Goal: Book appointment/travel/reservation

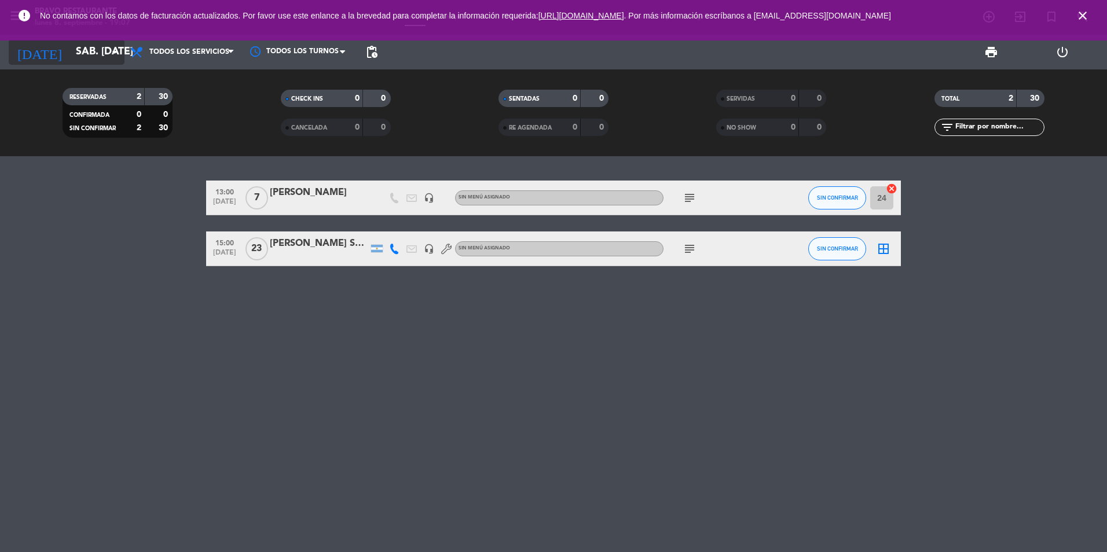
click at [107, 60] on input "sáb. 13 sep." at bounding box center [137, 52] width 134 height 23
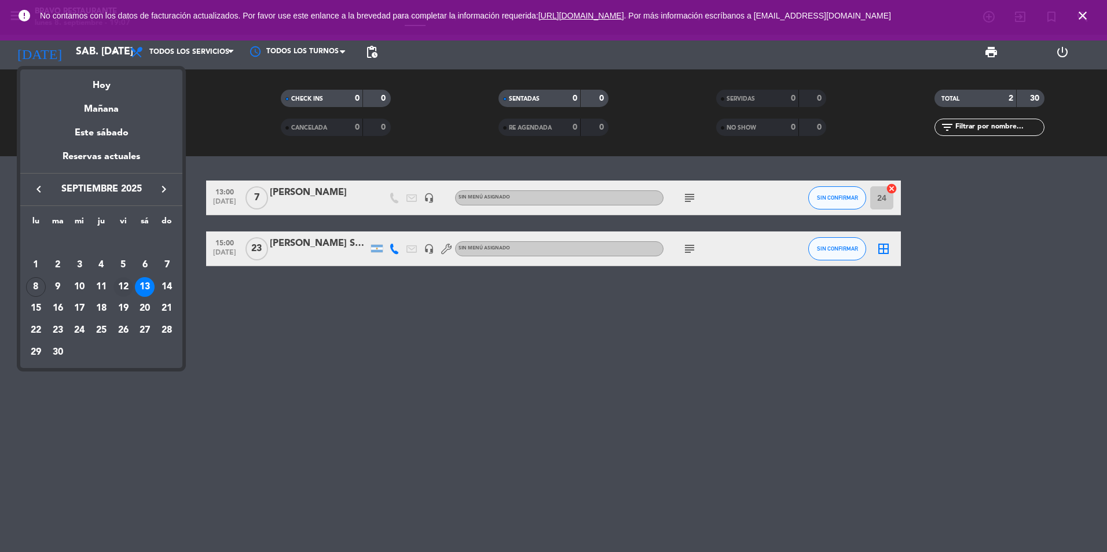
click at [124, 289] on div "12" at bounding box center [123, 287] width 20 height 20
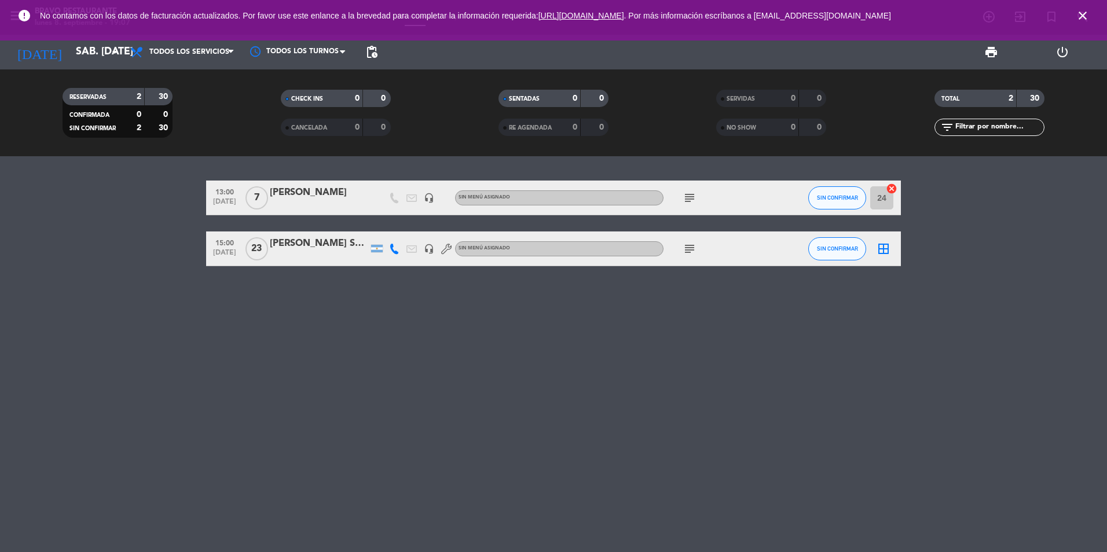
type input "vie. 12 sep."
click at [1080, 14] on icon "close" at bounding box center [1082, 16] width 14 height 14
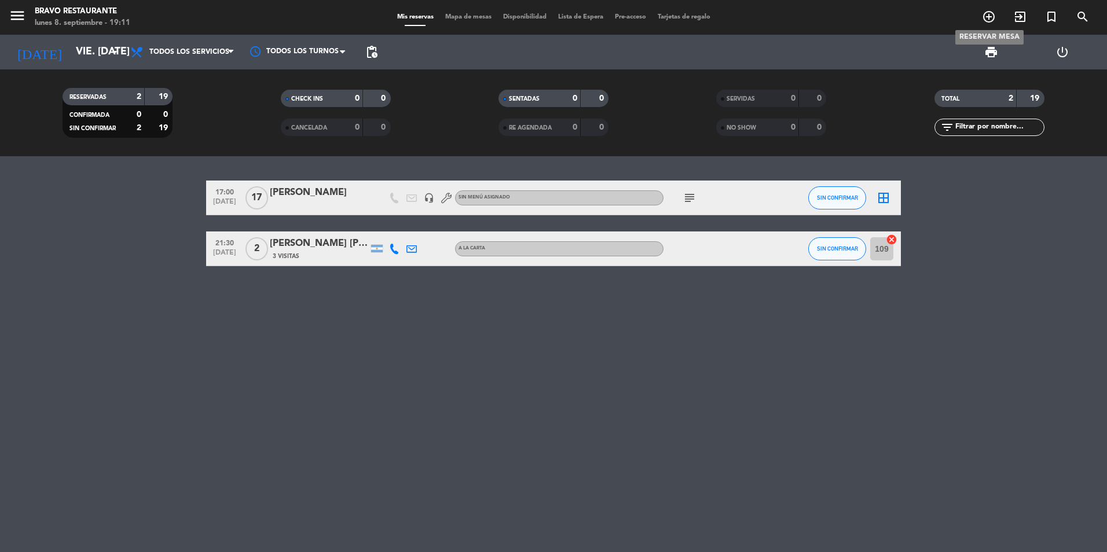
click at [994, 16] on icon "add_circle_outline" at bounding box center [989, 17] width 14 height 14
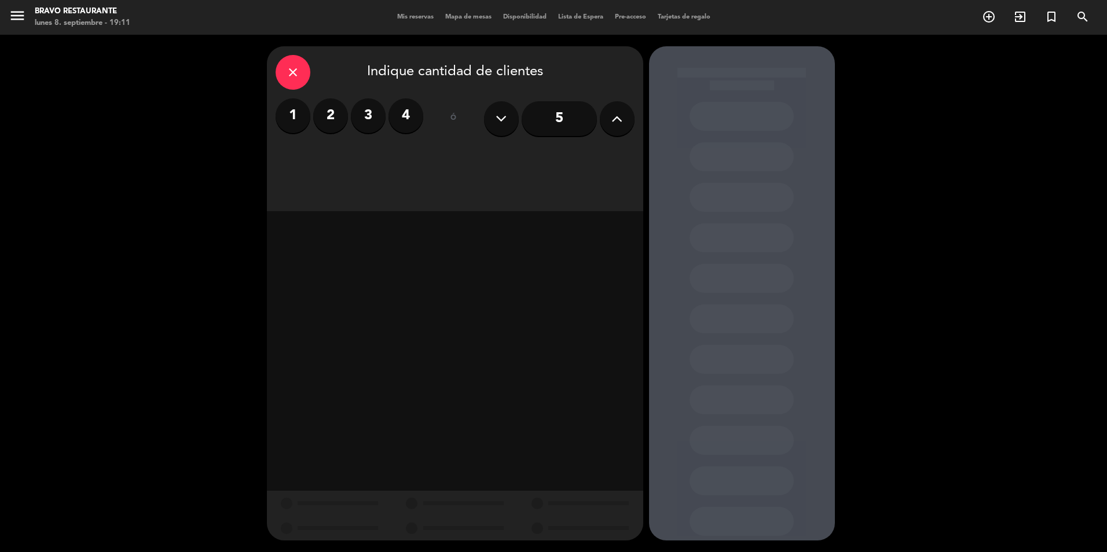
click at [328, 117] on label "2" at bounding box center [330, 115] width 35 height 35
click at [583, 156] on div "Cena" at bounding box center [589, 158] width 87 height 23
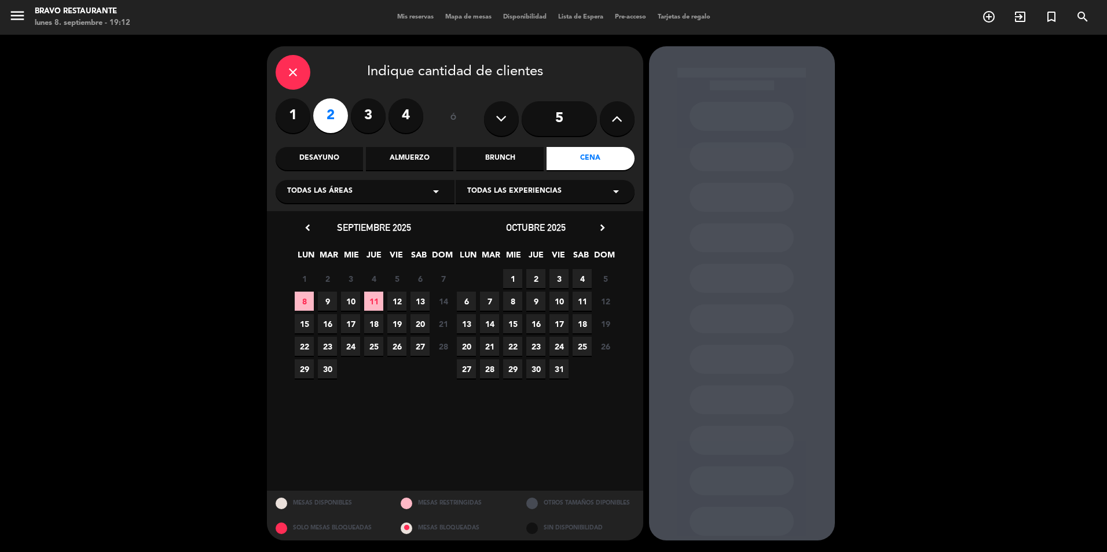
click at [330, 302] on span "9" at bounding box center [327, 301] width 19 height 19
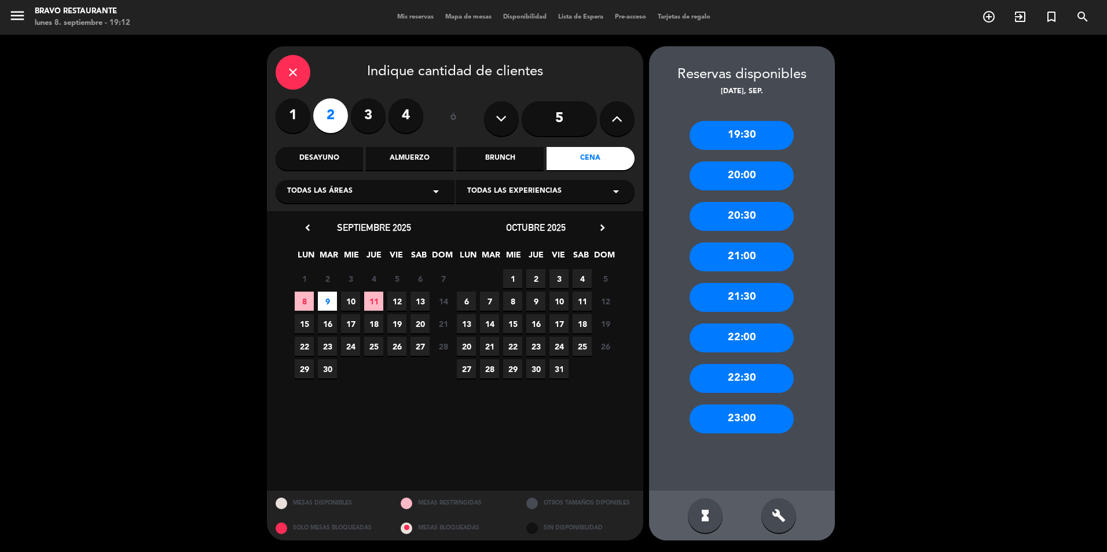
click at [741, 301] on div "21:30" at bounding box center [741, 297] width 104 height 29
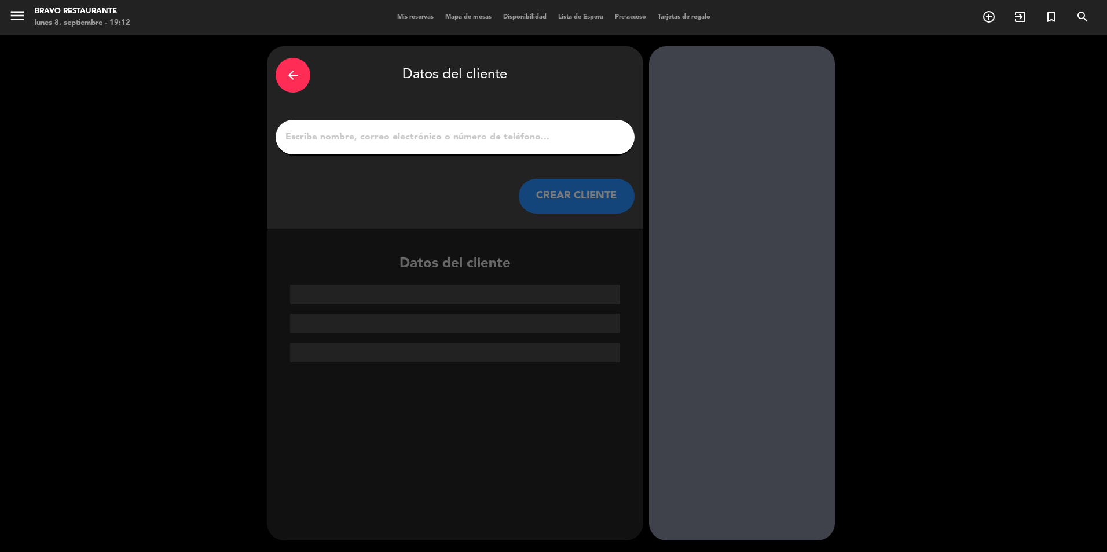
click at [289, 82] on div "arrow_back" at bounding box center [292, 75] width 35 height 35
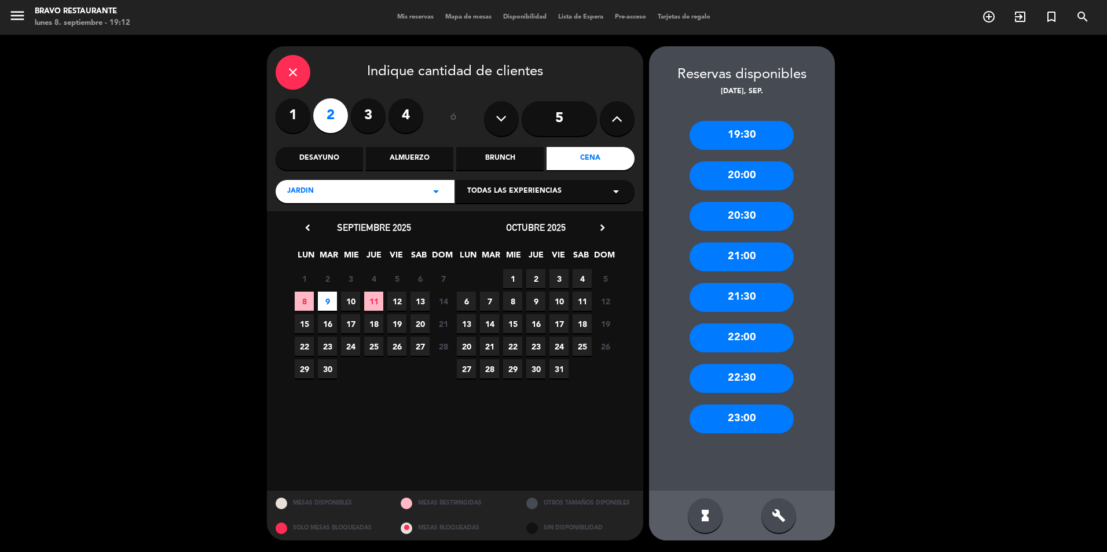
click at [743, 252] on div "21:00" at bounding box center [741, 257] width 104 height 29
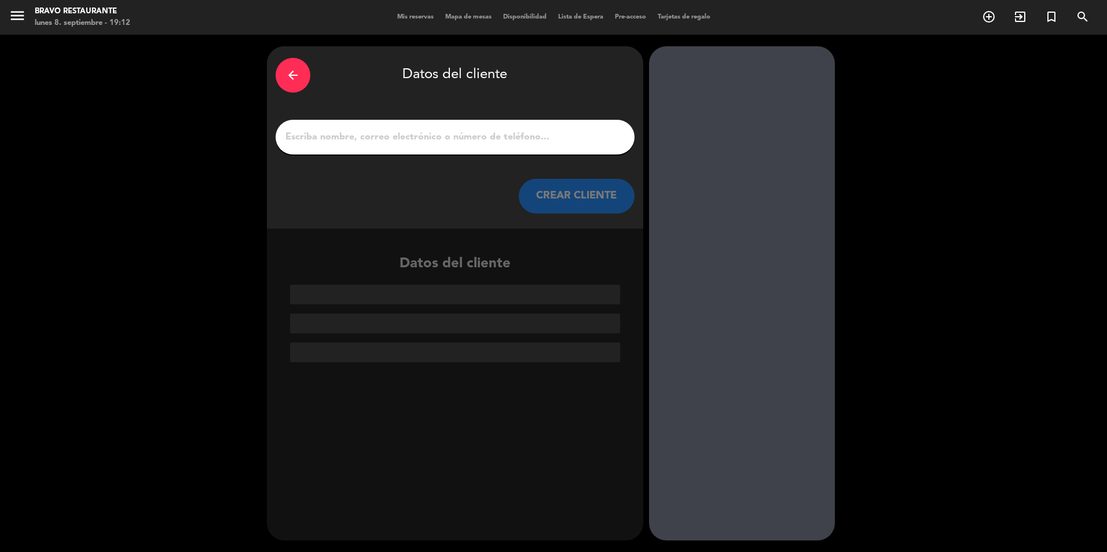
click at [487, 140] on input "1" at bounding box center [454, 137] width 341 height 16
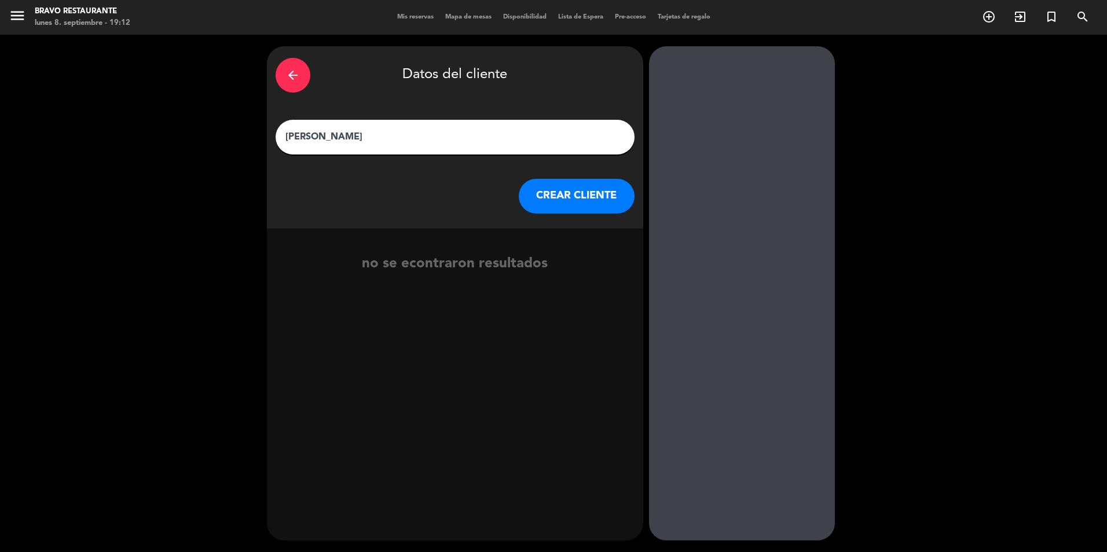
type input "[PERSON_NAME]"
click at [595, 199] on button "CREAR CLIENTE" at bounding box center [577, 196] width 116 height 35
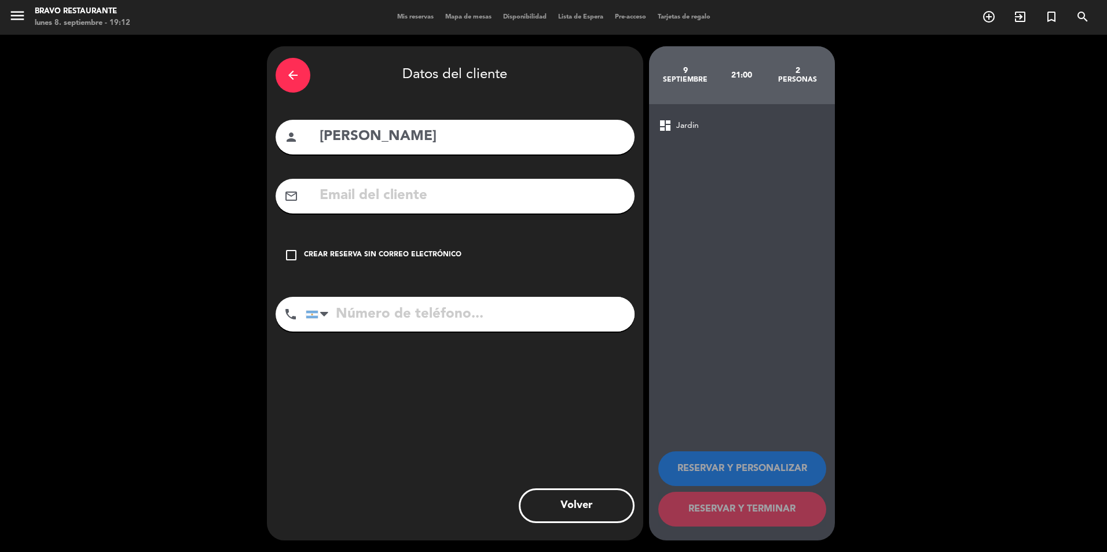
drag, startPoint x: 359, startPoint y: 317, endPoint x: 347, endPoint y: 318, distance: 12.2
click at [358, 317] on input "tel" at bounding box center [470, 314] width 329 height 35
click at [293, 253] on icon "check_box_outline_blank" at bounding box center [291, 255] width 14 height 14
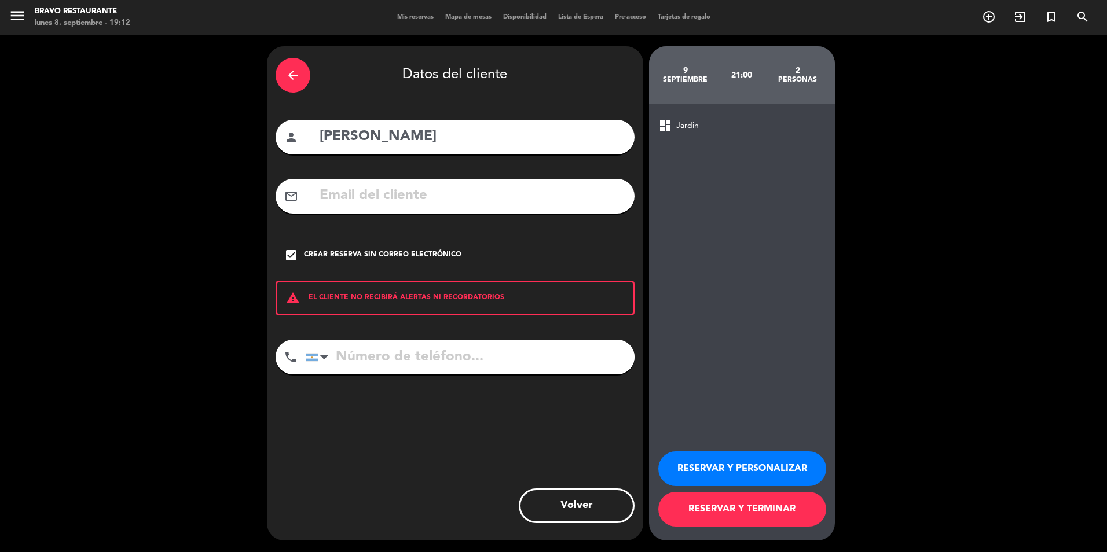
click at [810, 509] on button "RESERVAR Y TERMINAR" at bounding box center [742, 509] width 168 height 35
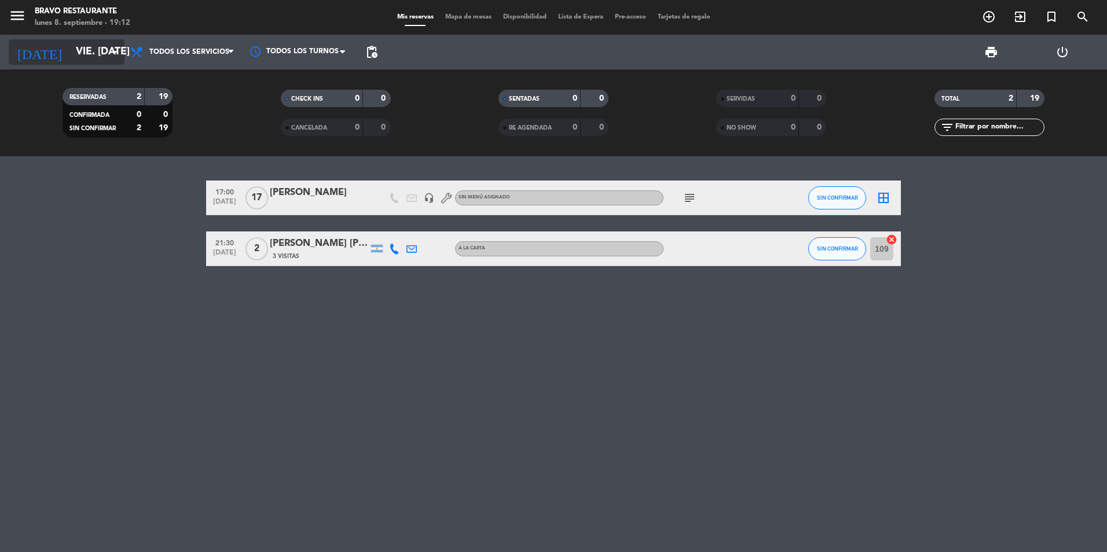
click at [102, 46] on input "vie. 12 sep." at bounding box center [137, 52] width 134 height 23
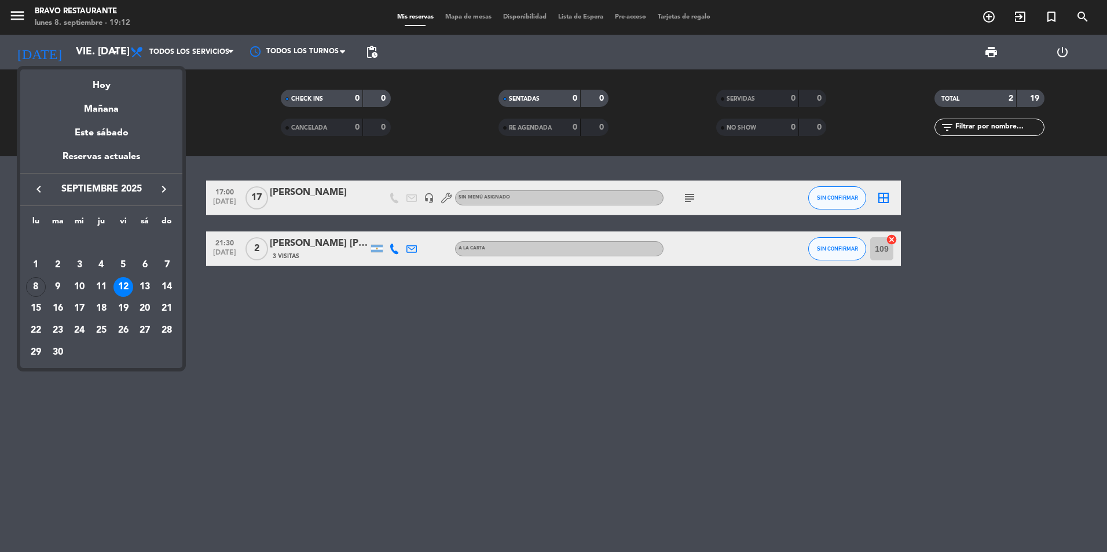
click at [106, 286] on div "11" at bounding box center [101, 287] width 20 height 20
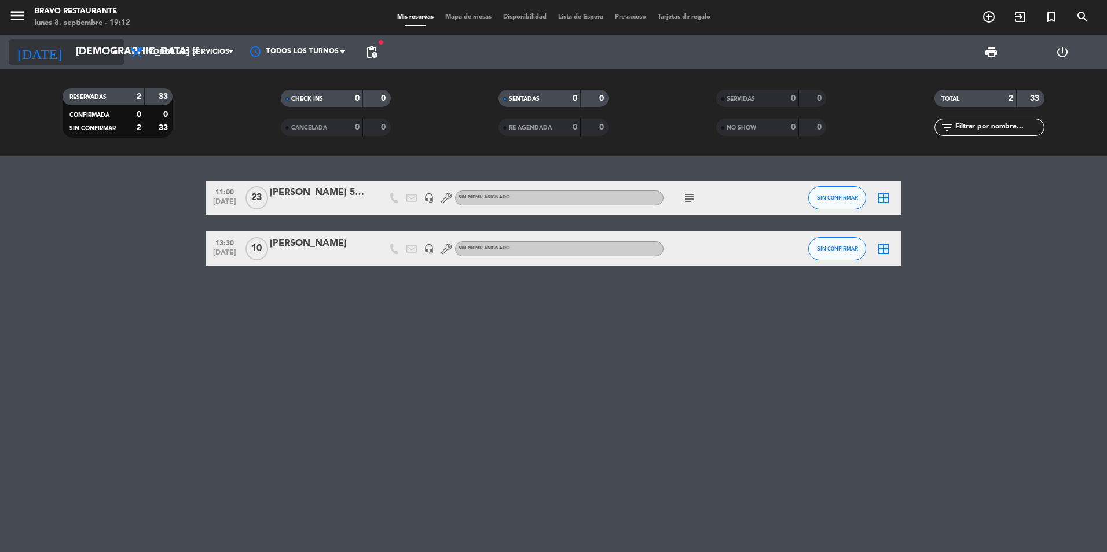
click at [102, 46] on input "jue. 11 sep." at bounding box center [137, 52] width 134 height 23
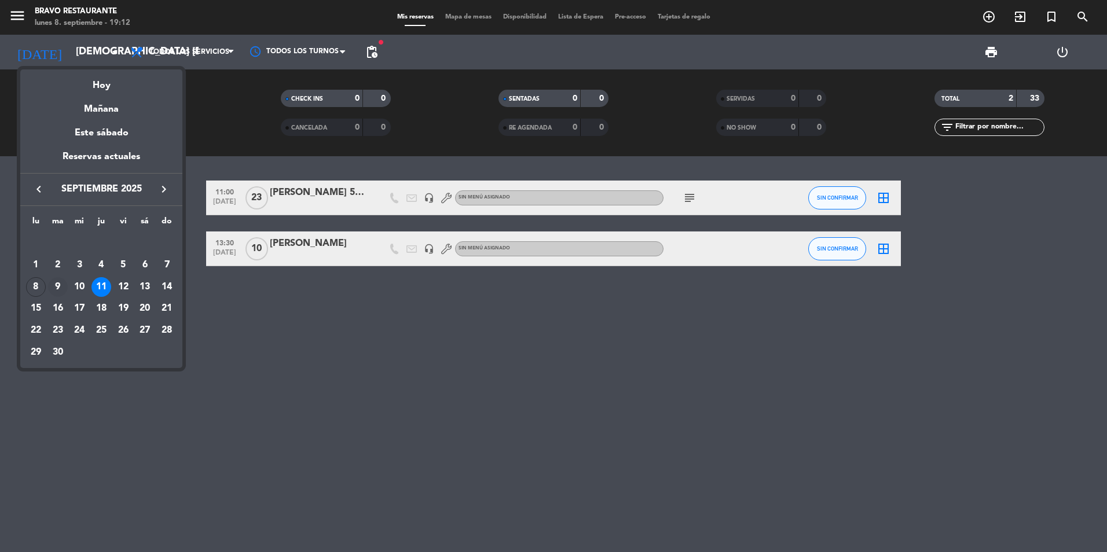
click at [54, 285] on div "9" at bounding box center [58, 287] width 20 height 20
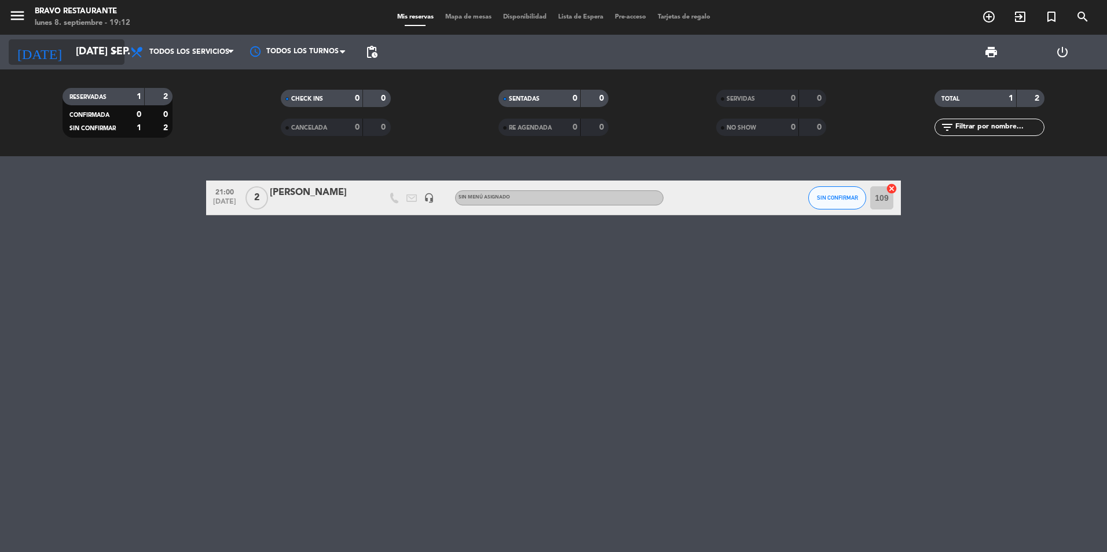
click at [101, 46] on input "[DATE] sep." at bounding box center [137, 52] width 134 height 23
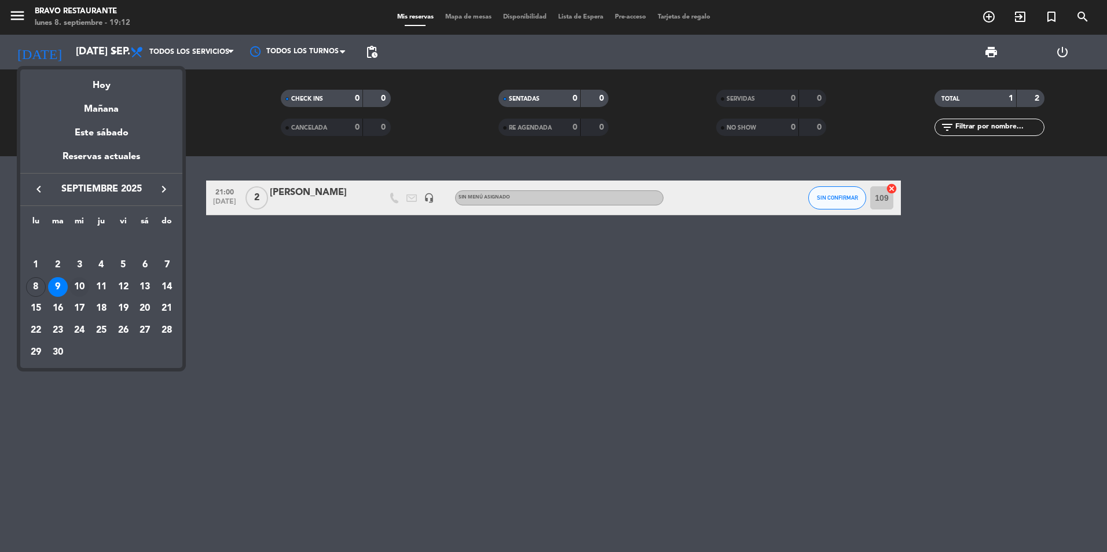
click at [76, 285] on div "10" at bounding box center [79, 287] width 20 height 20
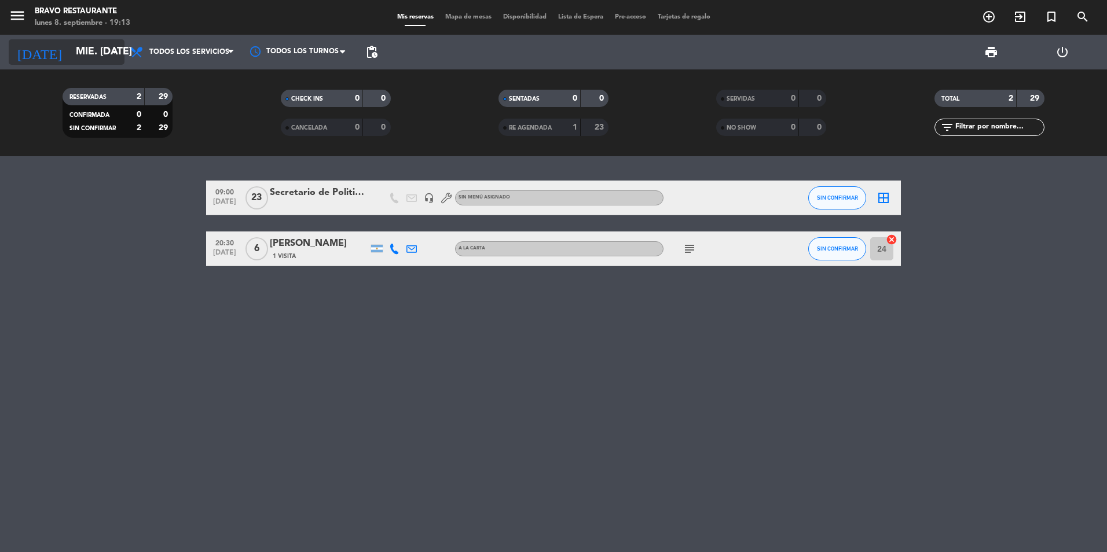
click at [97, 63] on input "mié. 10 sep." at bounding box center [137, 52] width 134 height 23
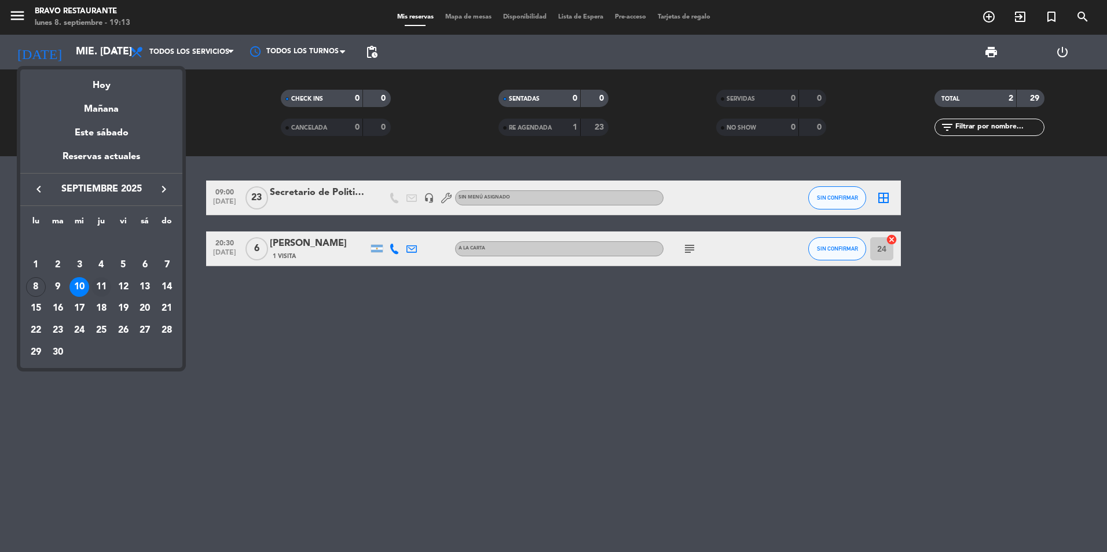
click at [102, 282] on div "11" at bounding box center [101, 287] width 20 height 20
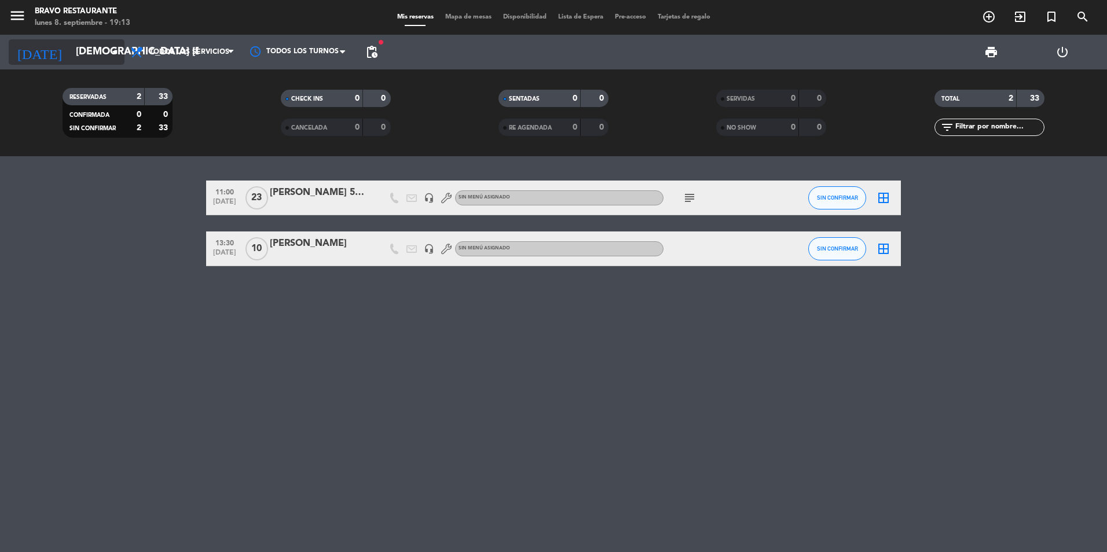
click at [111, 59] on input "jue. 11 sep." at bounding box center [137, 52] width 134 height 23
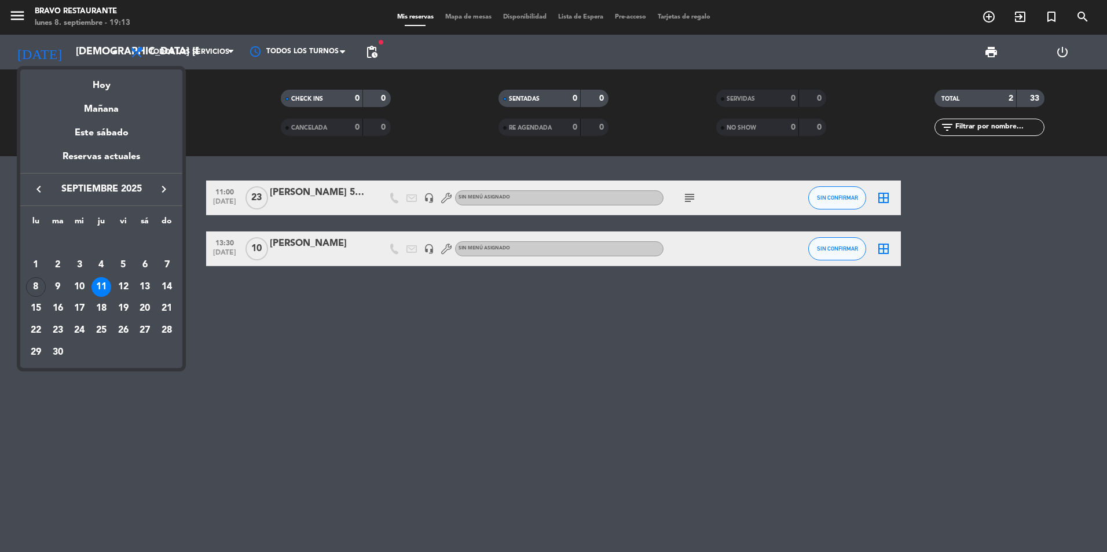
drag, startPoint x: 128, startPoint y: 285, endPoint x: 121, endPoint y: 292, distance: 9.8
click at [123, 292] on div "12" at bounding box center [123, 287] width 20 height 20
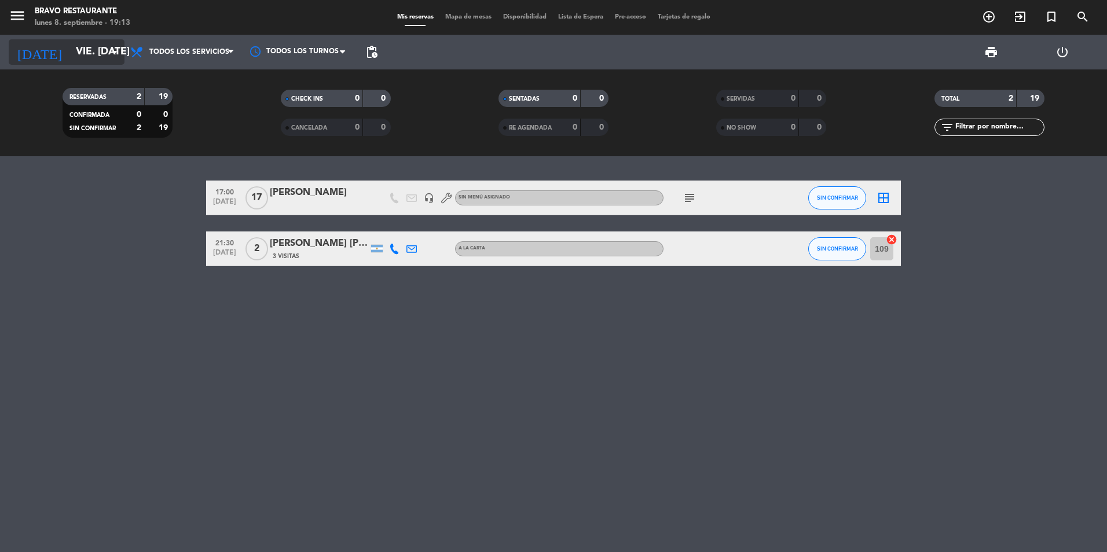
click at [105, 53] on input "vie. 12 sep." at bounding box center [137, 52] width 134 height 23
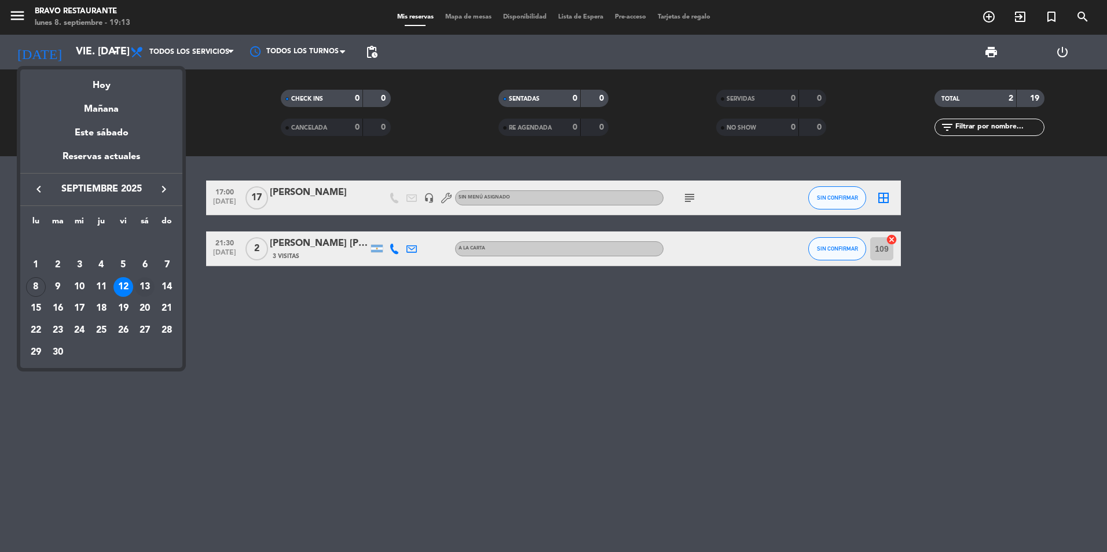
click at [148, 284] on div "13" at bounding box center [145, 287] width 20 height 20
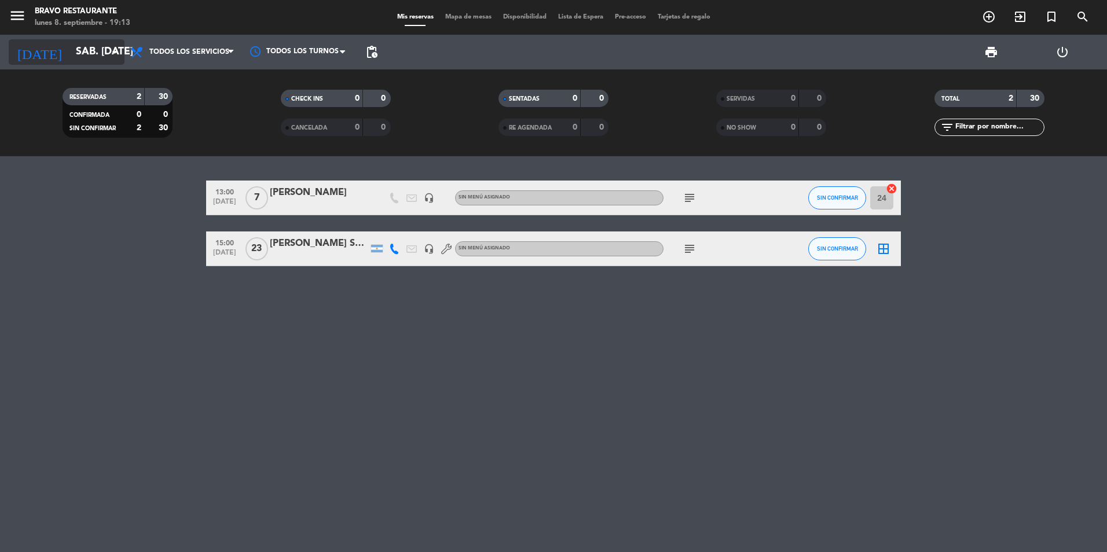
click at [119, 57] on icon "arrow_drop_down" at bounding box center [115, 52] width 14 height 14
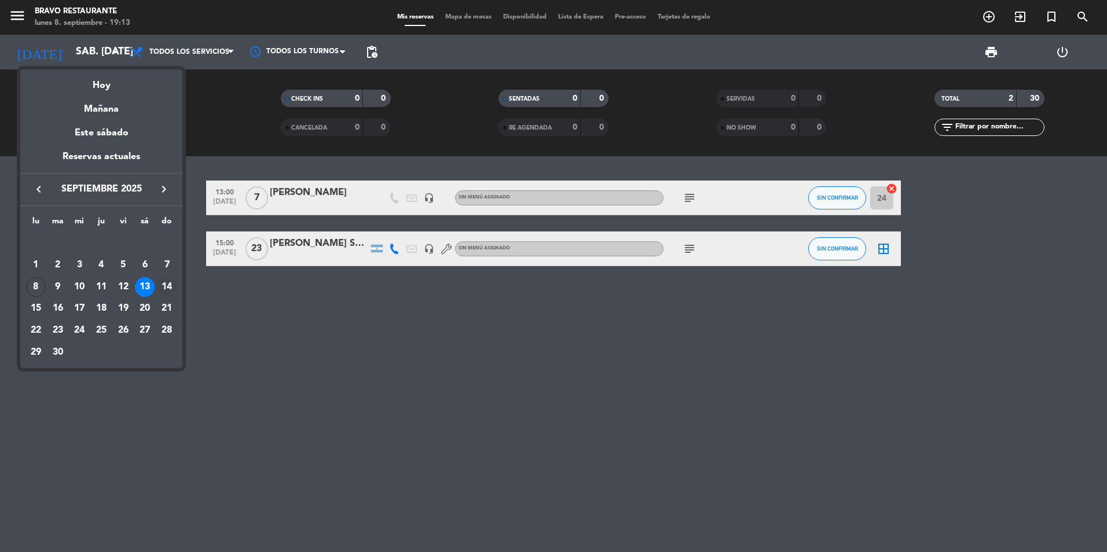
click at [171, 292] on div "14" at bounding box center [167, 287] width 20 height 20
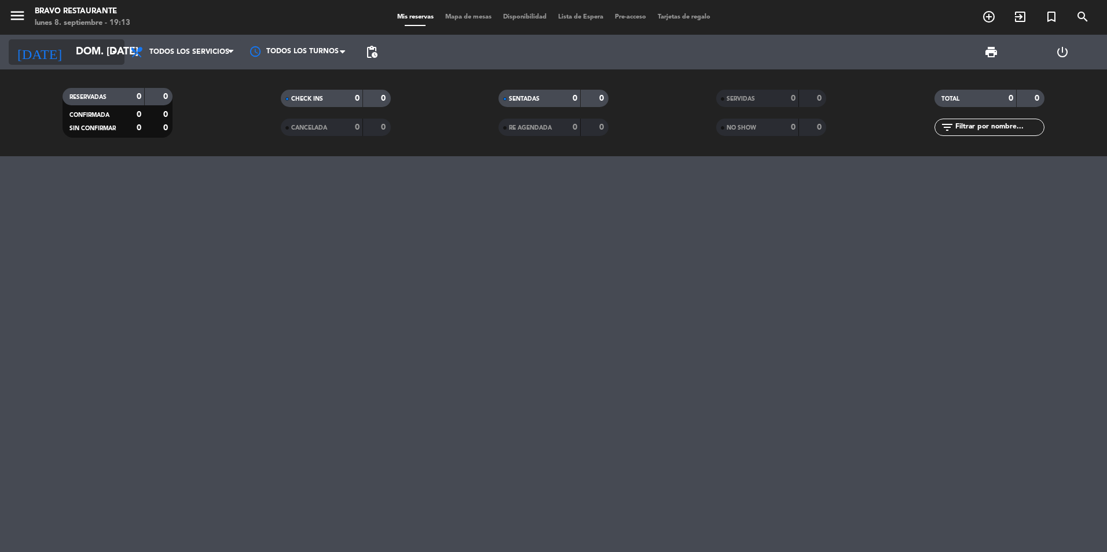
click at [102, 52] on input "dom. 14 sep." at bounding box center [137, 52] width 134 height 23
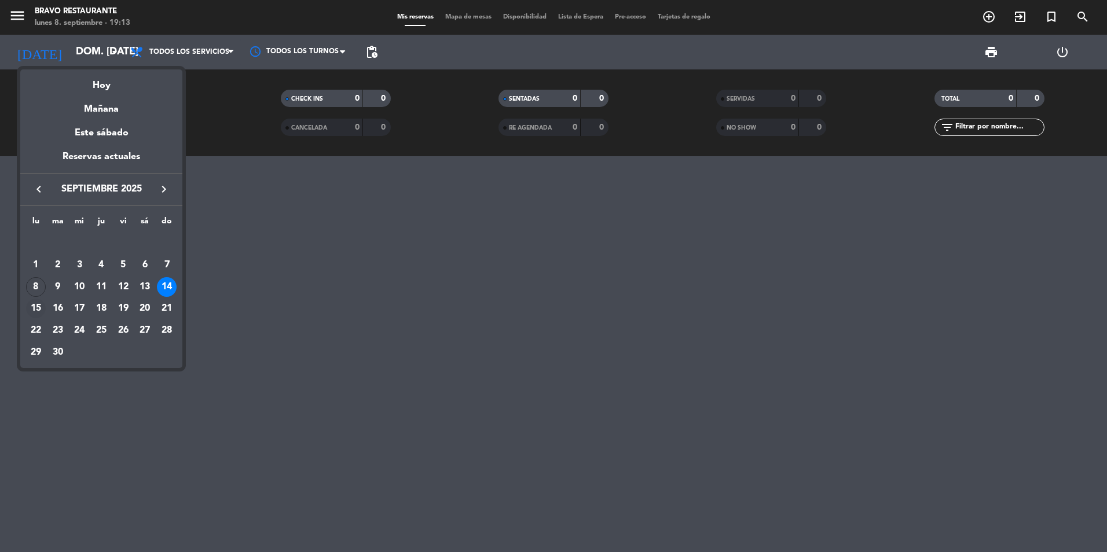
click at [31, 308] on div "15" at bounding box center [36, 309] width 20 height 20
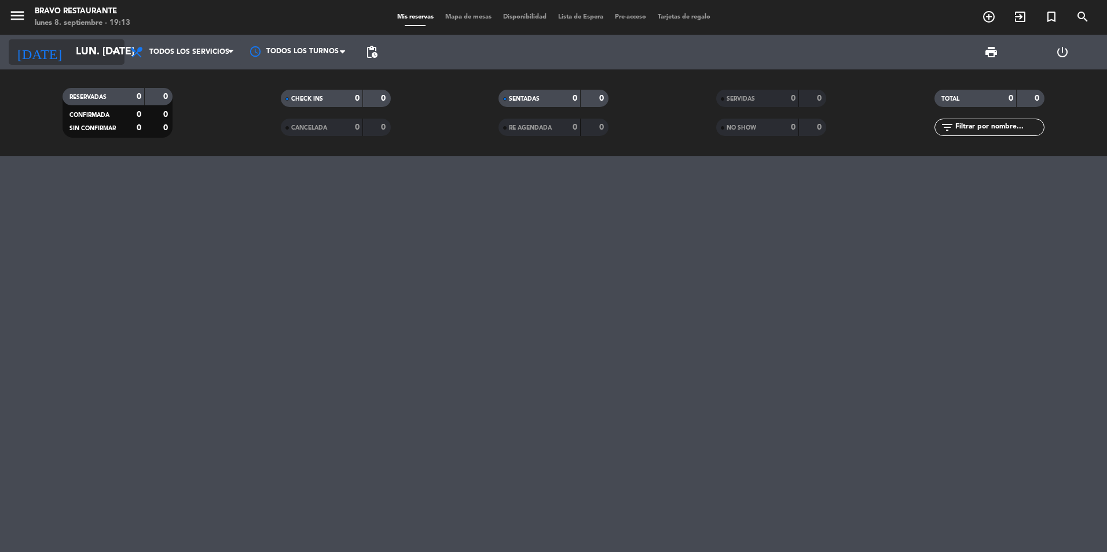
click at [98, 53] on input "lun. 15 sep." at bounding box center [137, 52] width 134 height 23
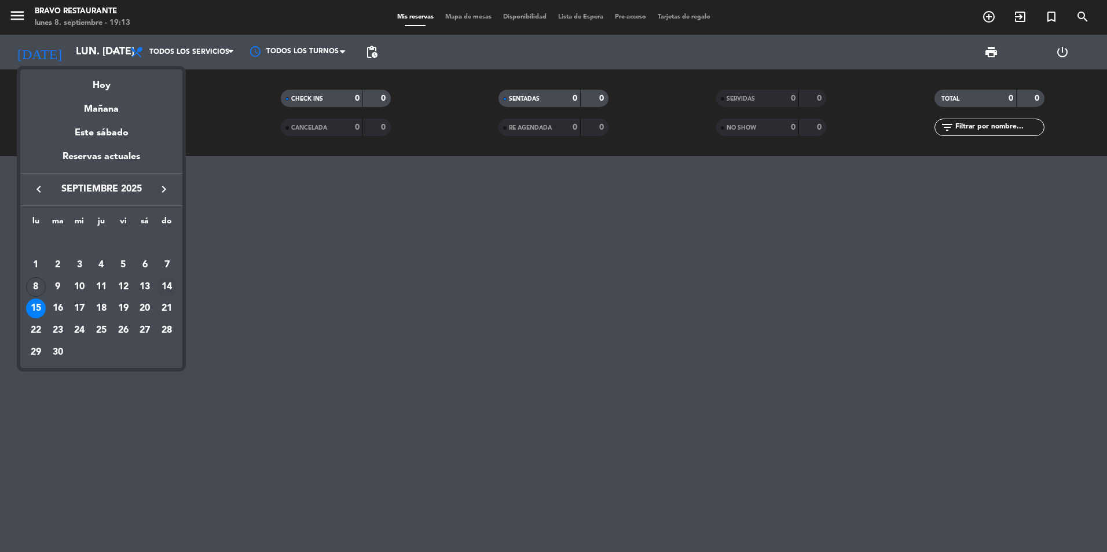
click at [164, 286] on div "14" at bounding box center [167, 287] width 20 height 20
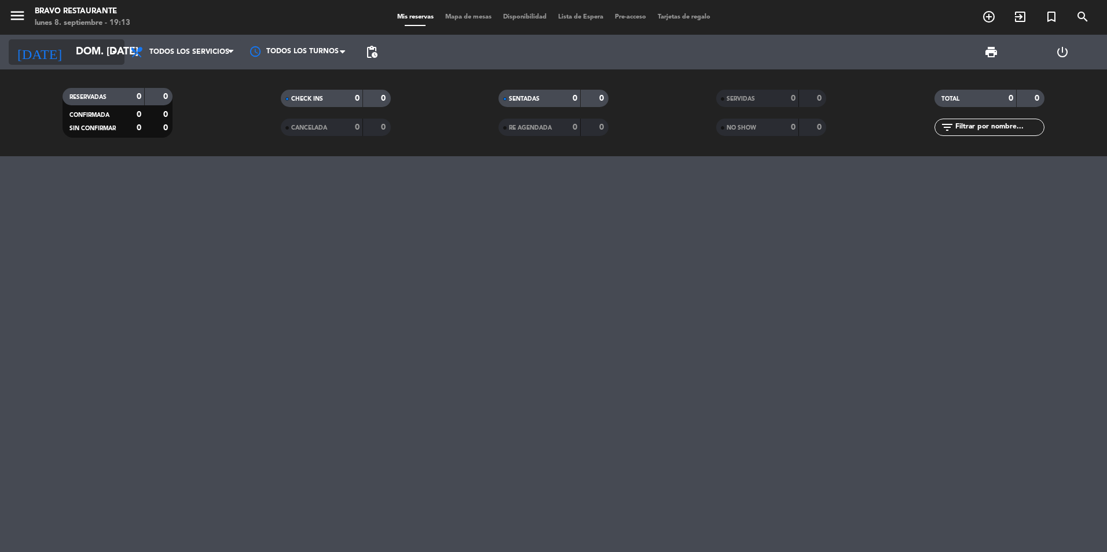
click at [96, 58] on input "dom. 14 sep." at bounding box center [137, 52] width 134 height 23
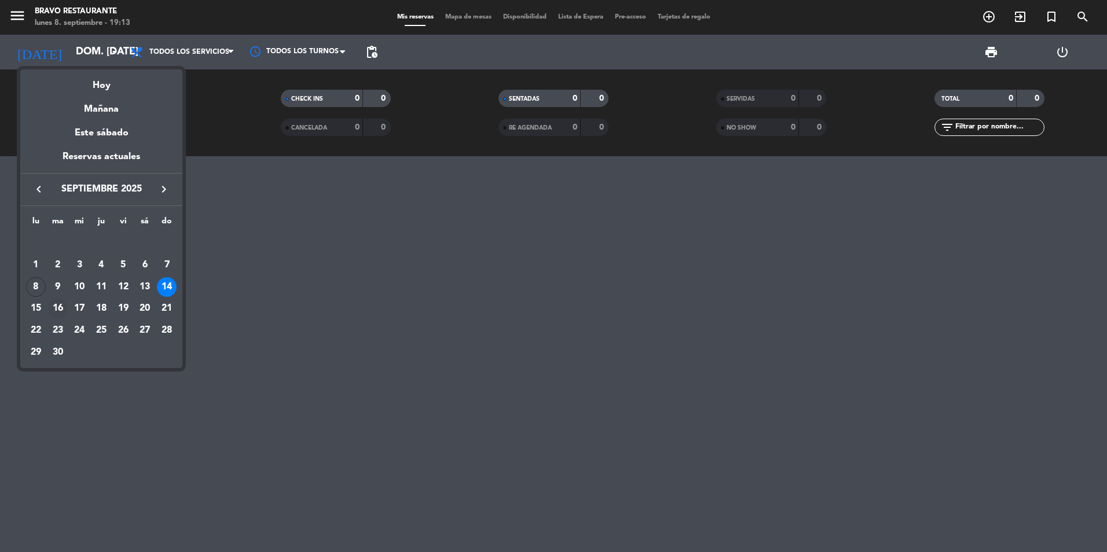
click at [60, 313] on div "16" at bounding box center [58, 309] width 20 height 20
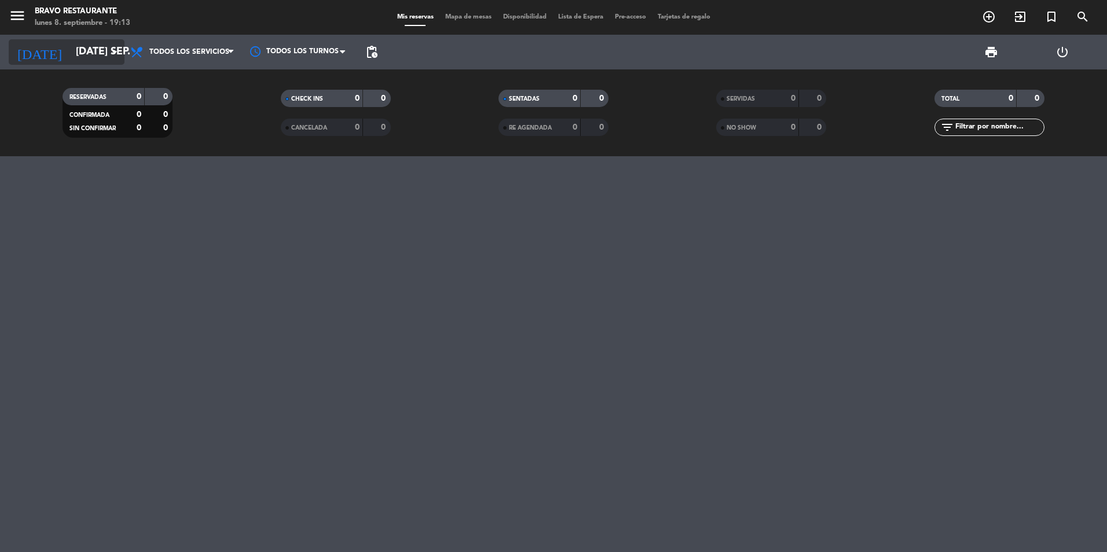
click at [114, 53] on icon "arrow_drop_down" at bounding box center [115, 52] width 14 height 14
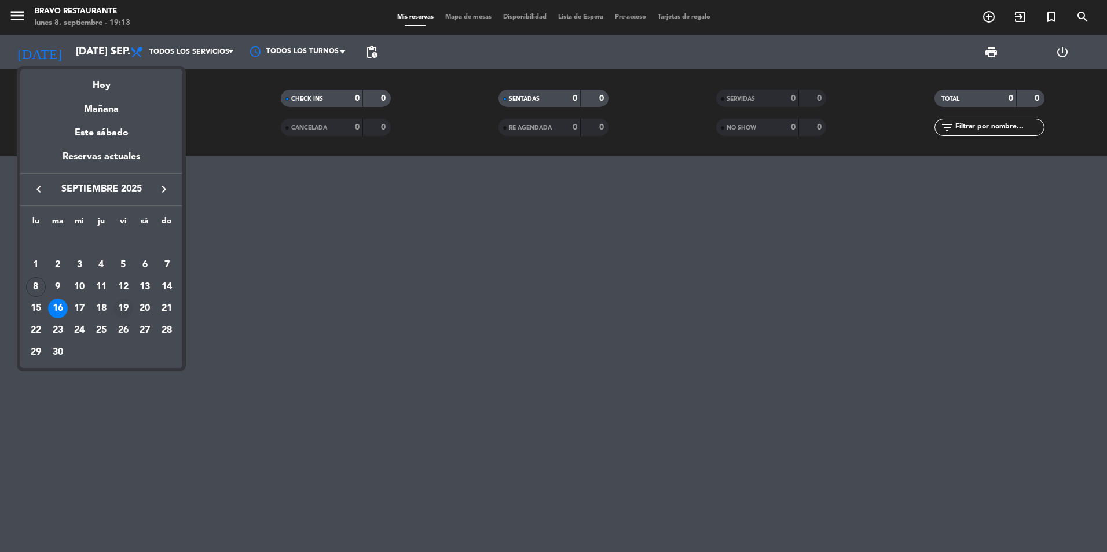
click at [115, 309] on div "19" at bounding box center [123, 309] width 20 height 20
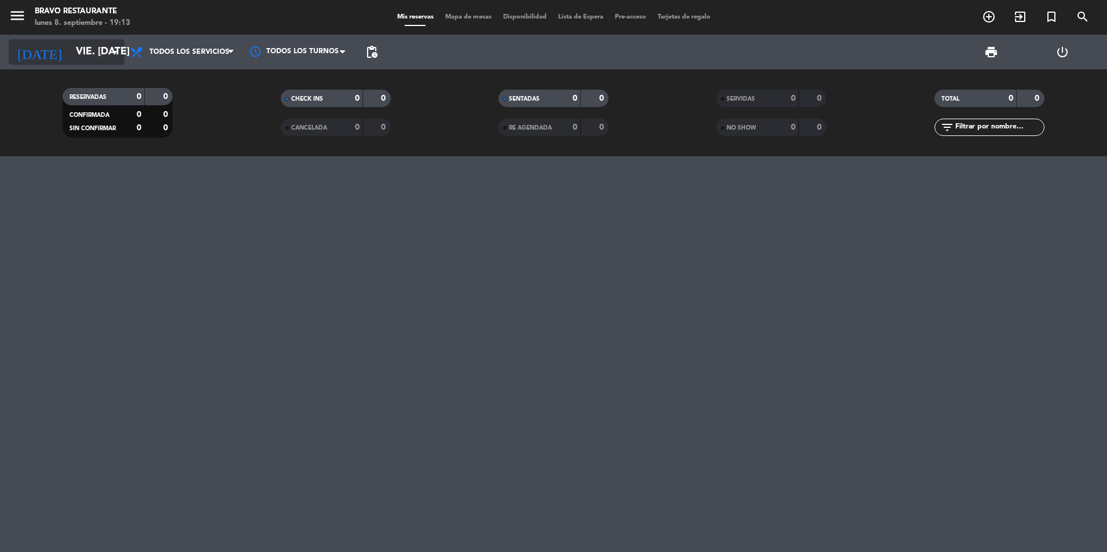
click at [85, 61] on input "vie. 19 sep." at bounding box center [137, 52] width 134 height 23
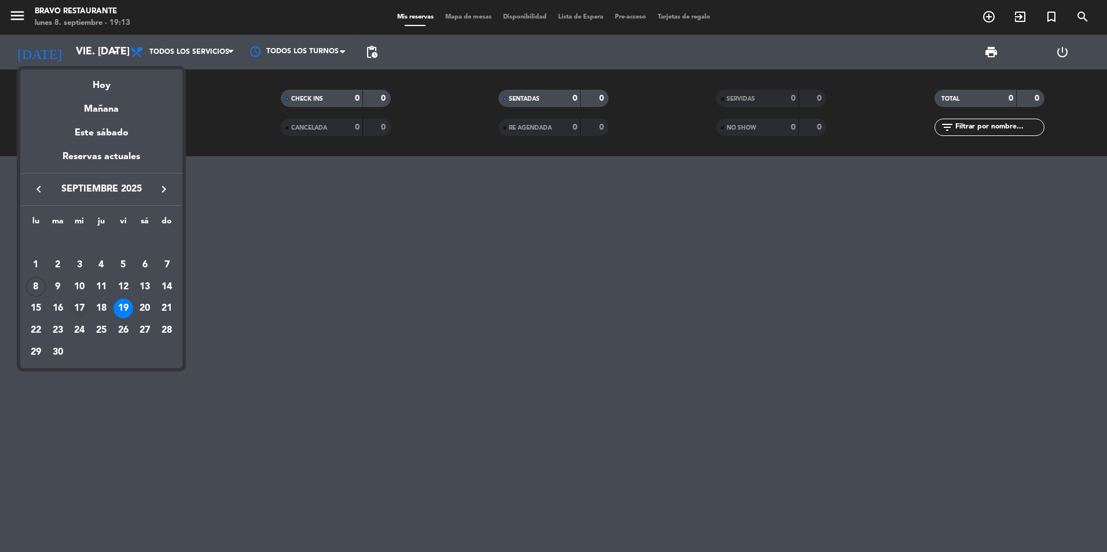
click at [82, 303] on div "17" at bounding box center [79, 309] width 20 height 20
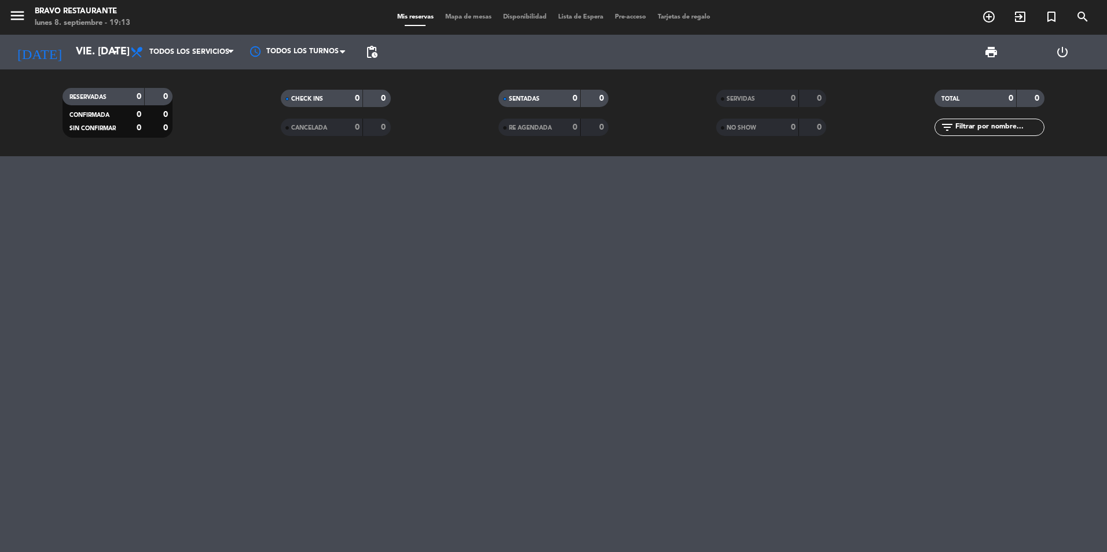
type input "mié. 17 sep."
click at [108, 51] on icon "arrow_drop_down" at bounding box center [115, 52] width 14 height 14
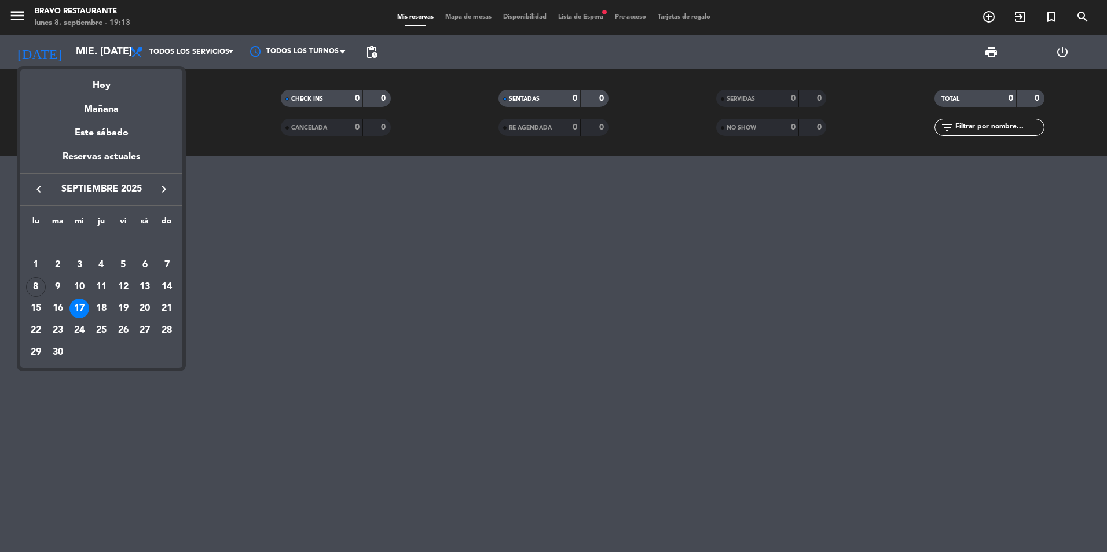
click at [589, 19] on div at bounding box center [553, 276] width 1107 height 552
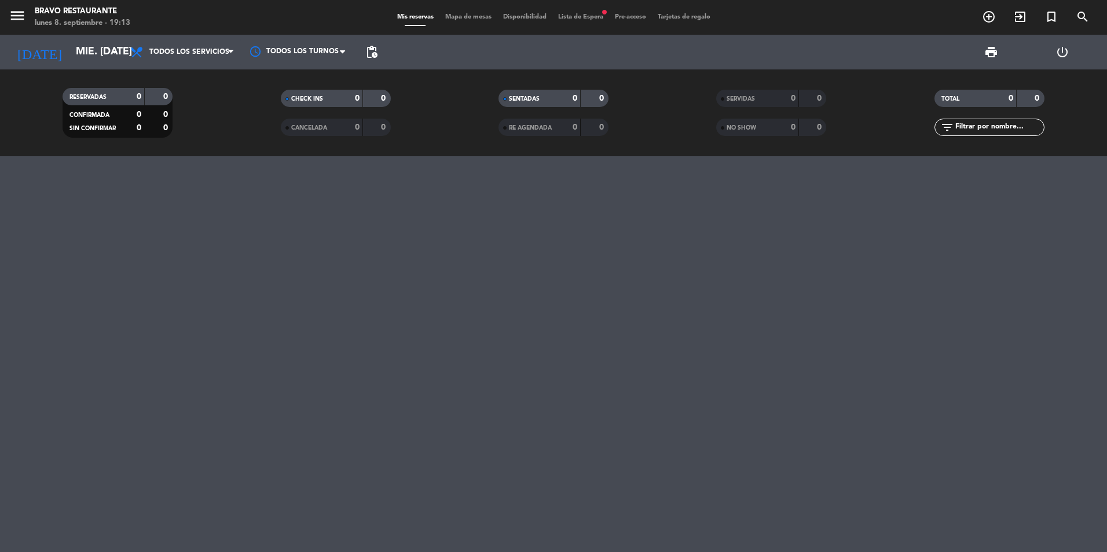
click at [590, 14] on span "Lista de Espera fiber_manual_record" at bounding box center [580, 17] width 57 height 6
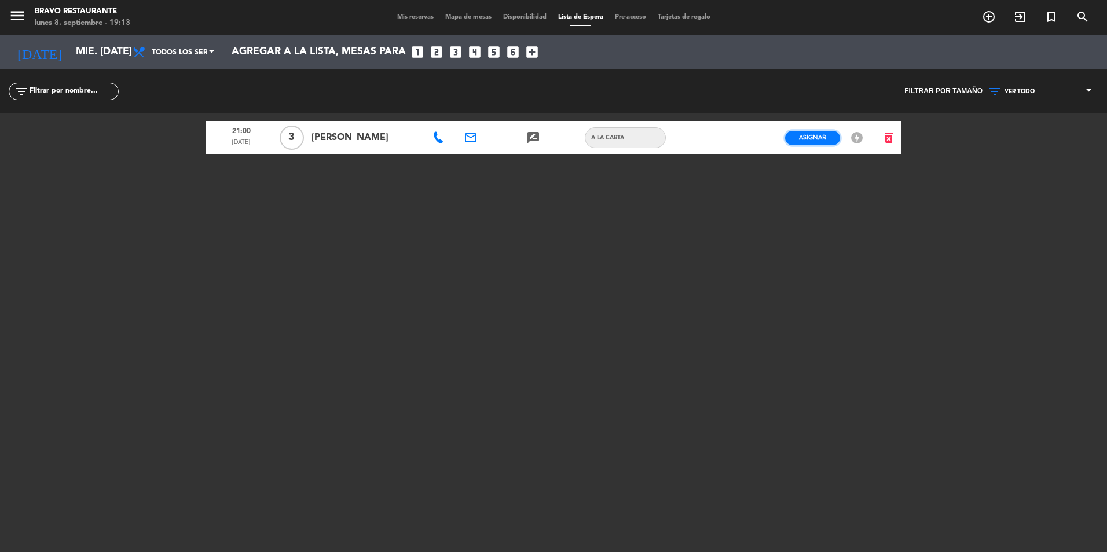
click at [806, 141] on span "Asignar" at bounding box center [812, 137] width 27 height 9
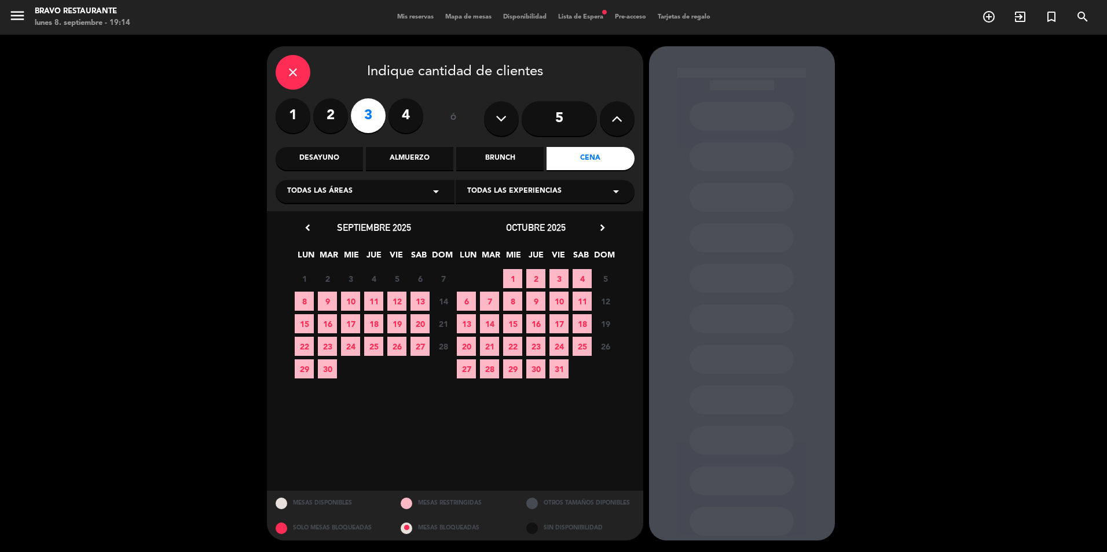
click at [346, 324] on span "17" at bounding box center [350, 323] width 19 height 19
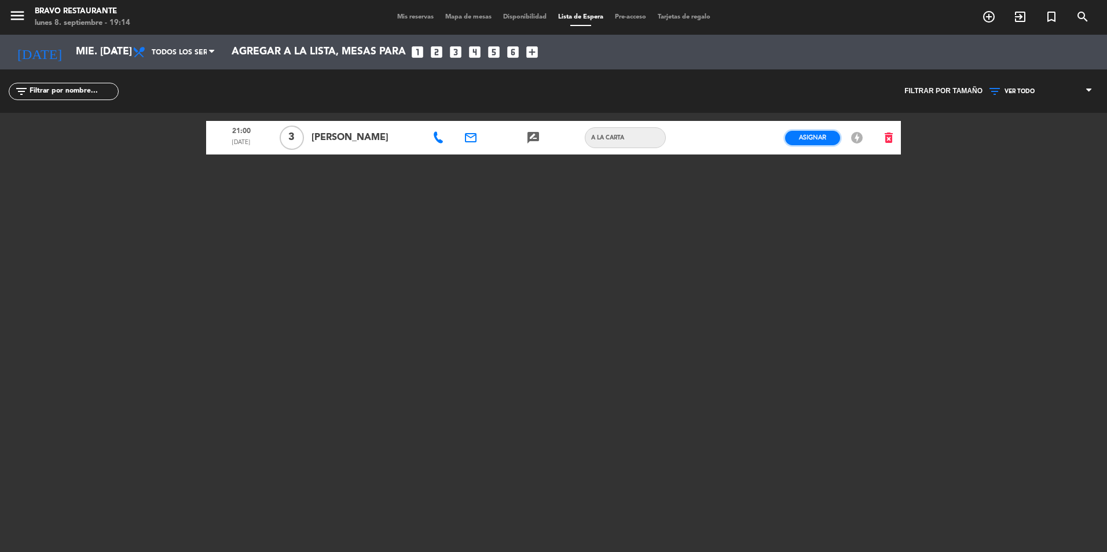
click at [809, 137] on span "Asignar" at bounding box center [812, 137] width 27 height 9
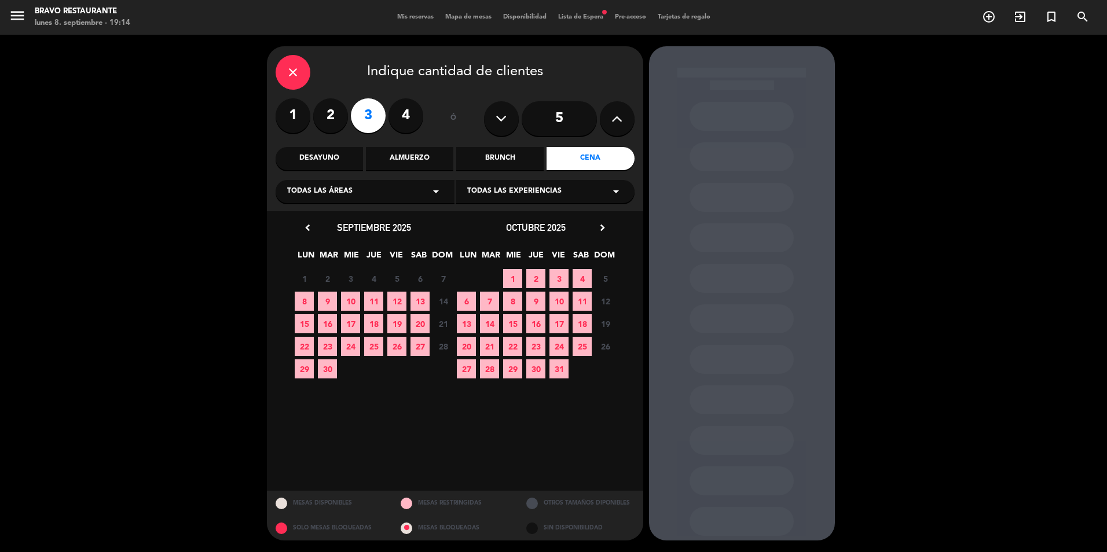
click at [350, 325] on span "17" at bounding box center [350, 323] width 19 height 19
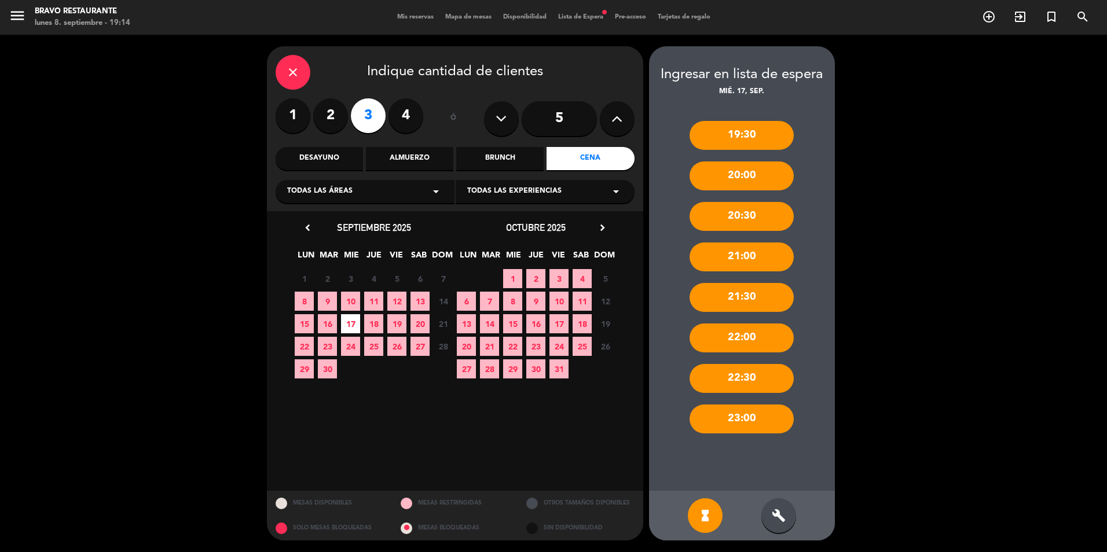
click at [722, 251] on div "21:00" at bounding box center [741, 257] width 104 height 29
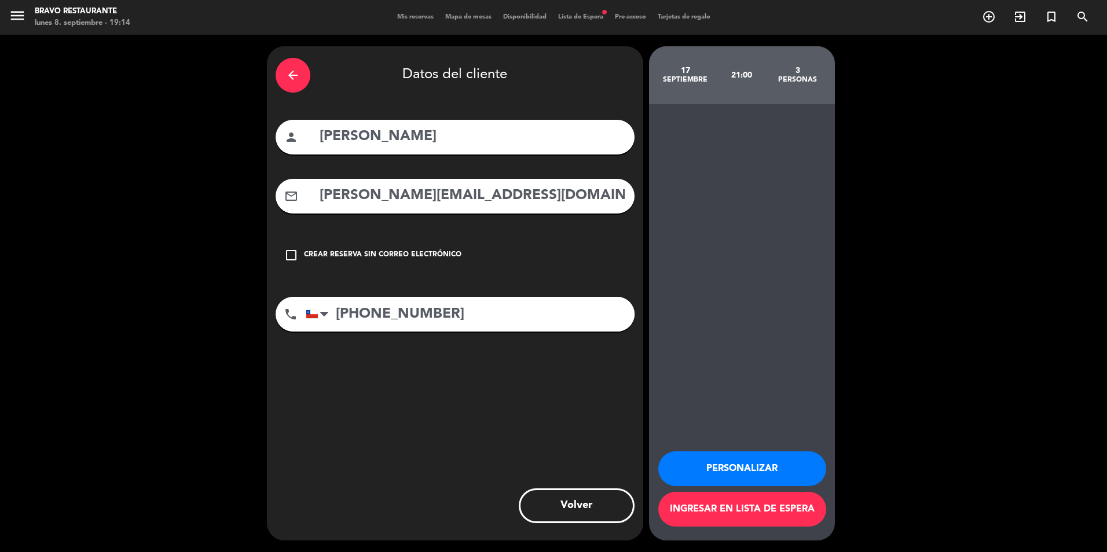
click at [768, 510] on button "Ingresar en lista de espera" at bounding box center [742, 509] width 168 height 35
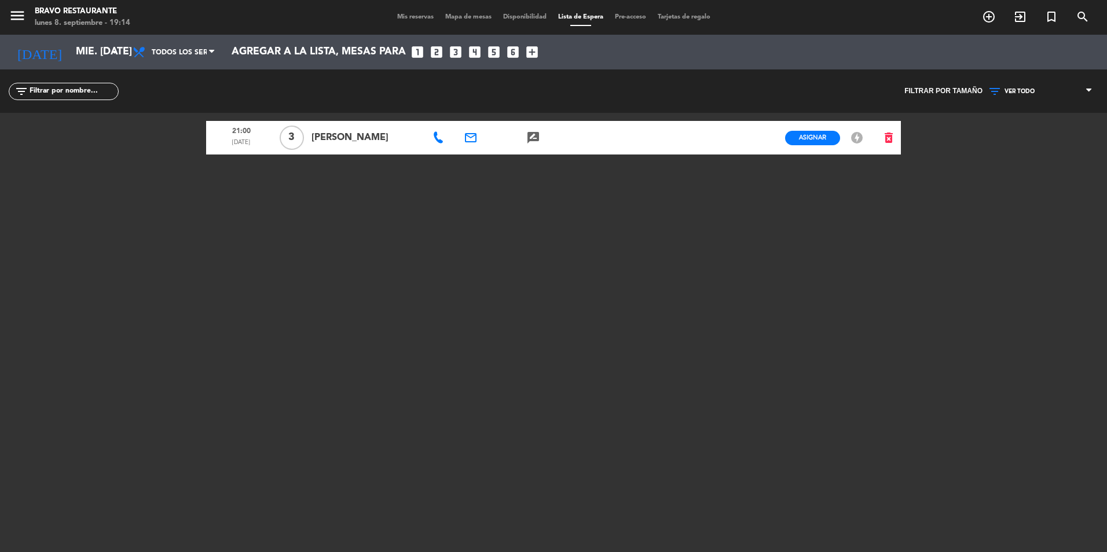
click at [858, 142] on icon "offline_bolt" at bounding box center [857, 138] width 14 height 14
click at [395, 18] on span "Mis reservas" at bounding box center [415, 17] width 48 height 6
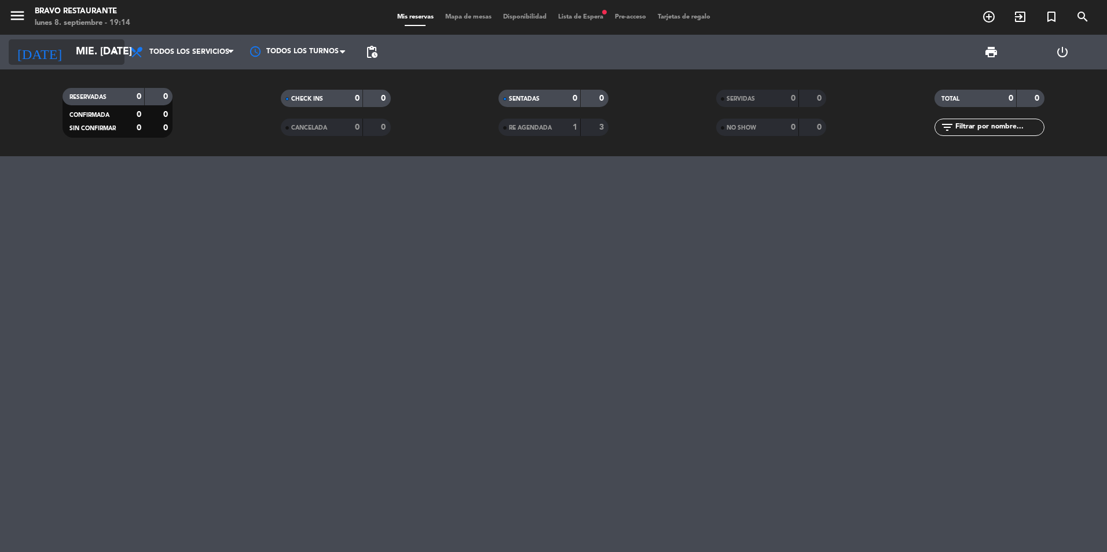
click at [97, 47] on input "mié. 17 sep." at bounding box center [137, 52] width 134 height 23
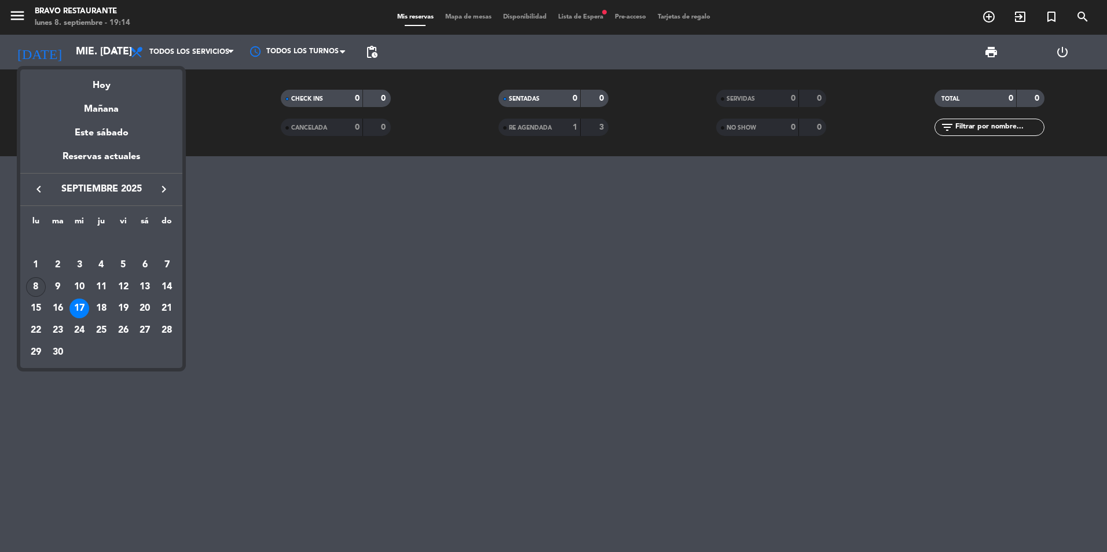
click at [38, 292] on div "8" at bounding box center [36, 287] width 20 height 20
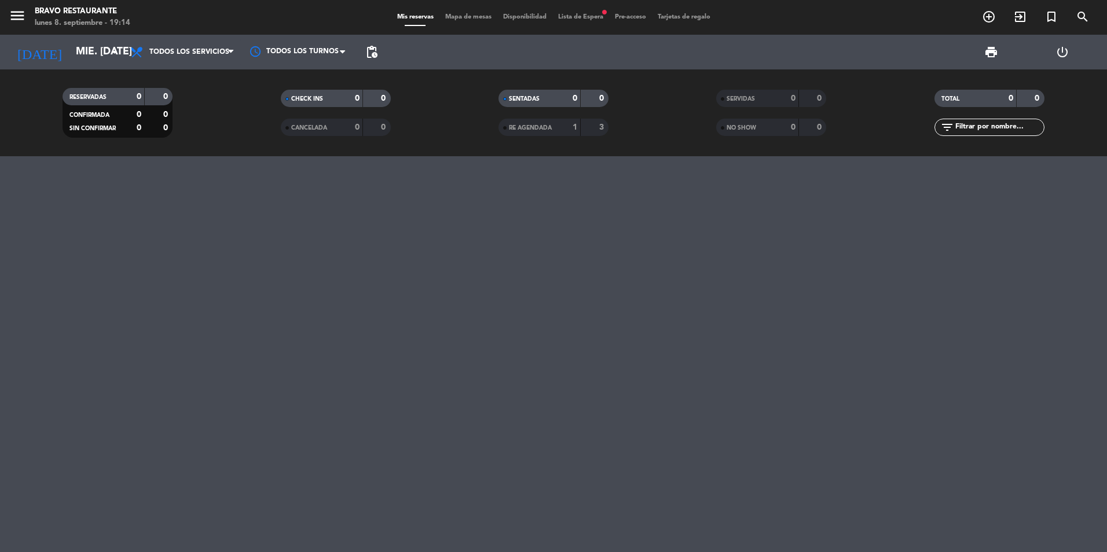
type input "lun. [DATE]"
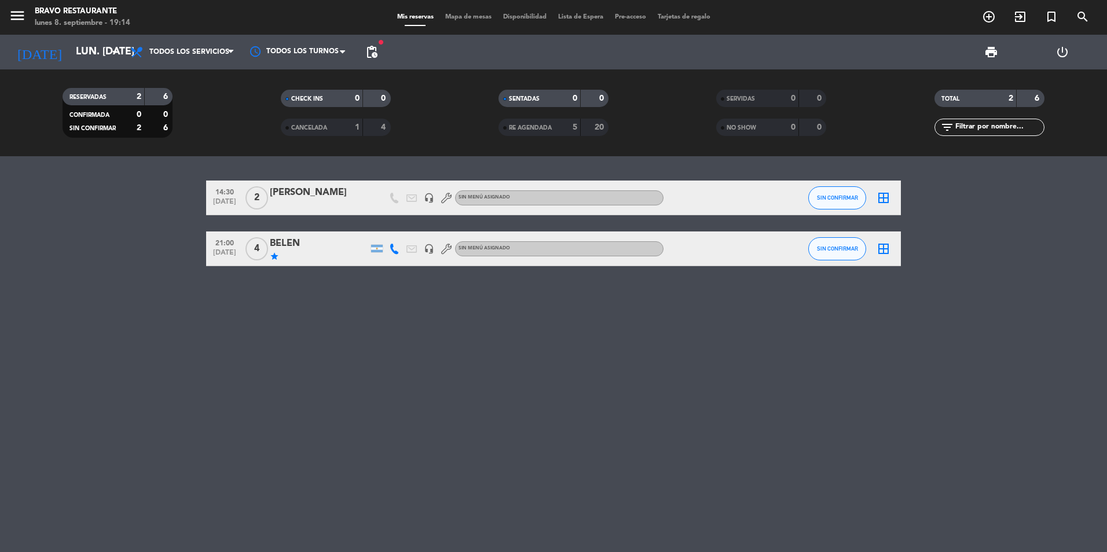
click at [269, 263] on div "4" at bounding box center [256, 249] width 27 height 34
click at [274, 256] on icon "star" at bounding box center [274, 256] width 9 height 9
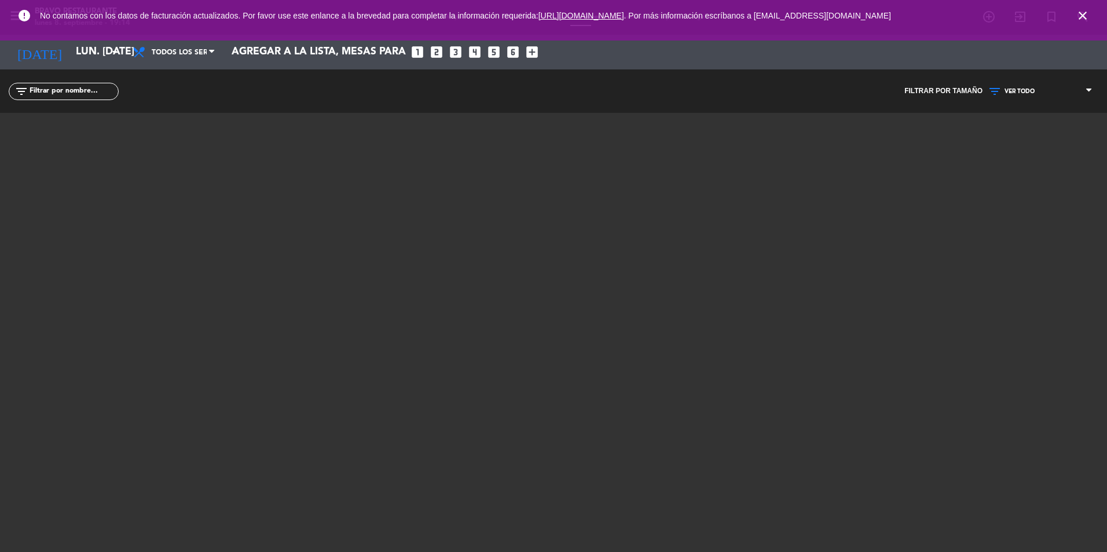
click at [1084, 18] on icon "close" at bounding box center [1082, 16] width 14 height 14
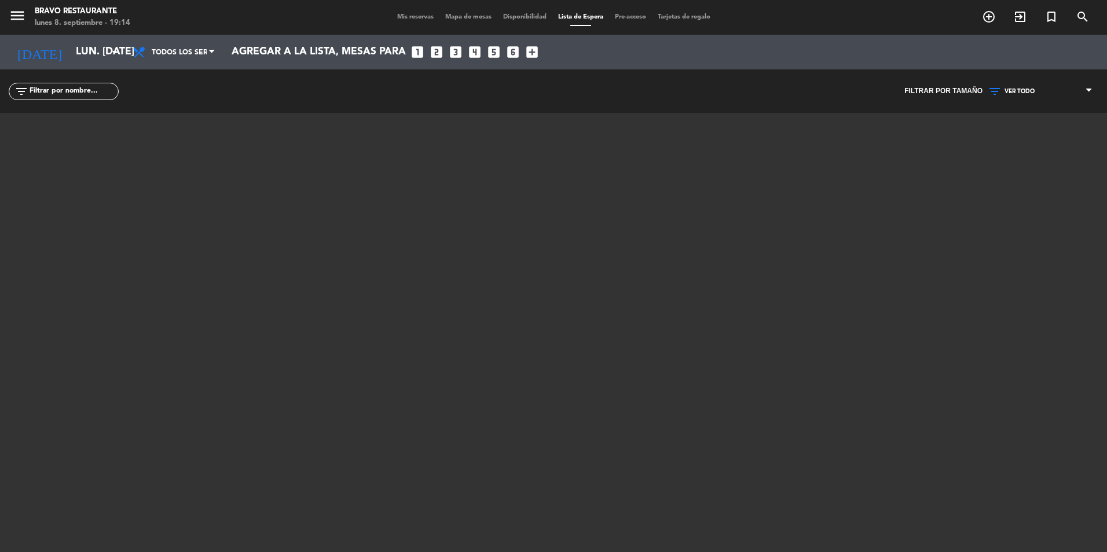
click at [420, 18] on span "Mis reservas" at bounding box center [415, 17] width 48 height 6
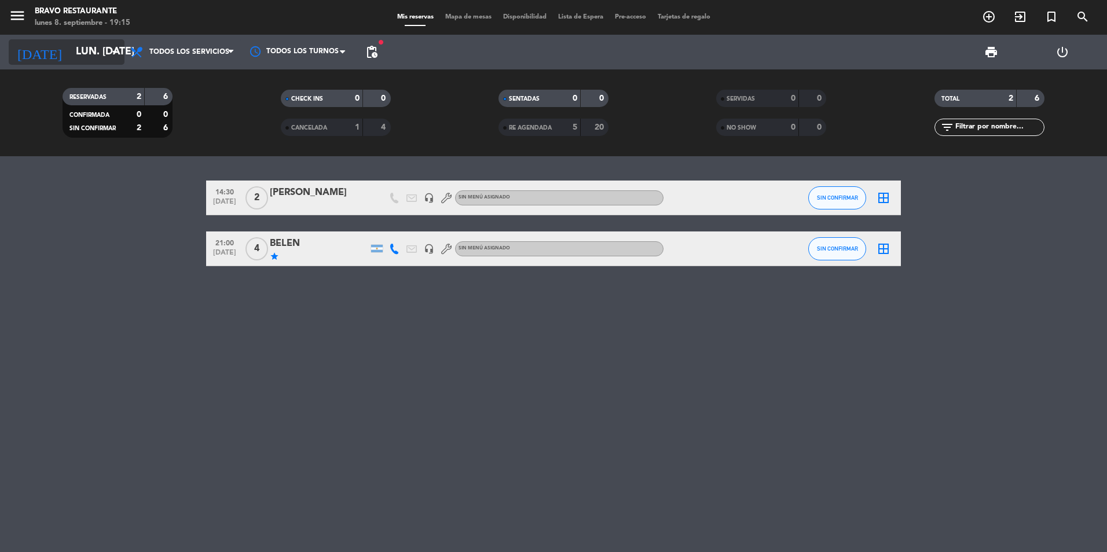
click at [88, 50] on input "lun. [DATE]" at bounding box center [137, 52] width 134 height 23
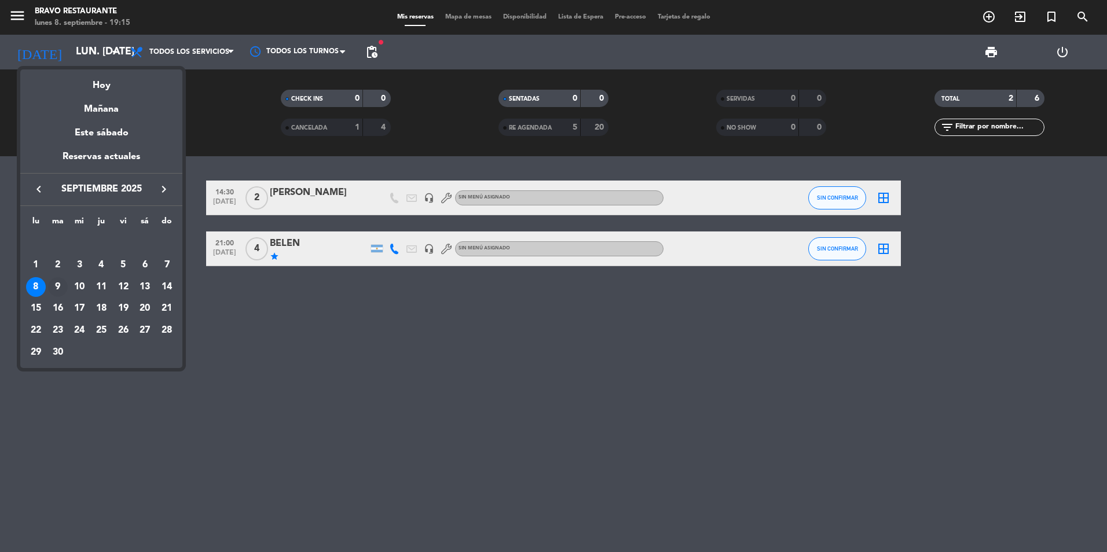
click at [56, 287] on div "9" at bounding box center [58, 287] width 20 height 20
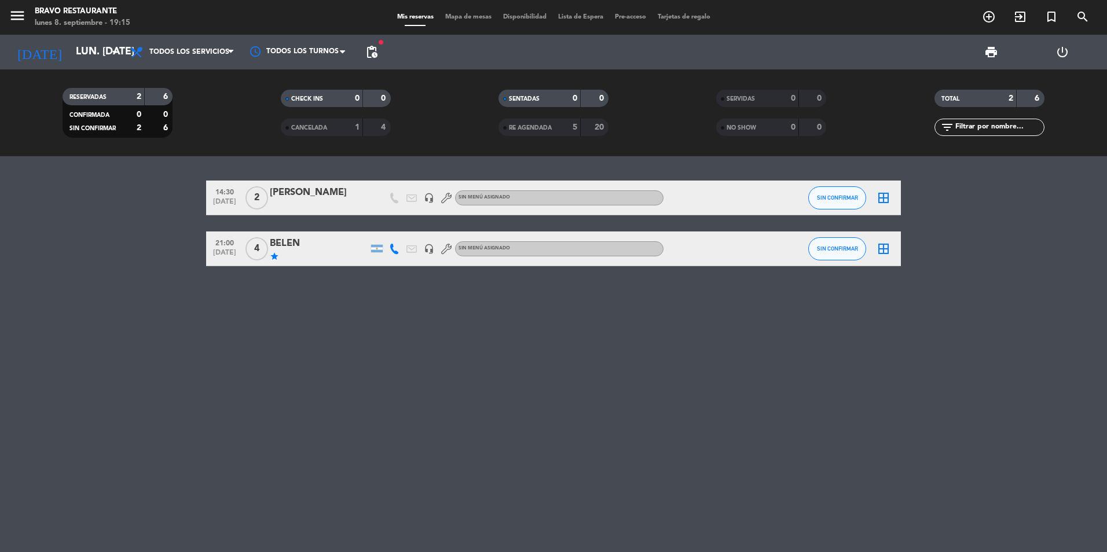
type input "[DATE] sep."
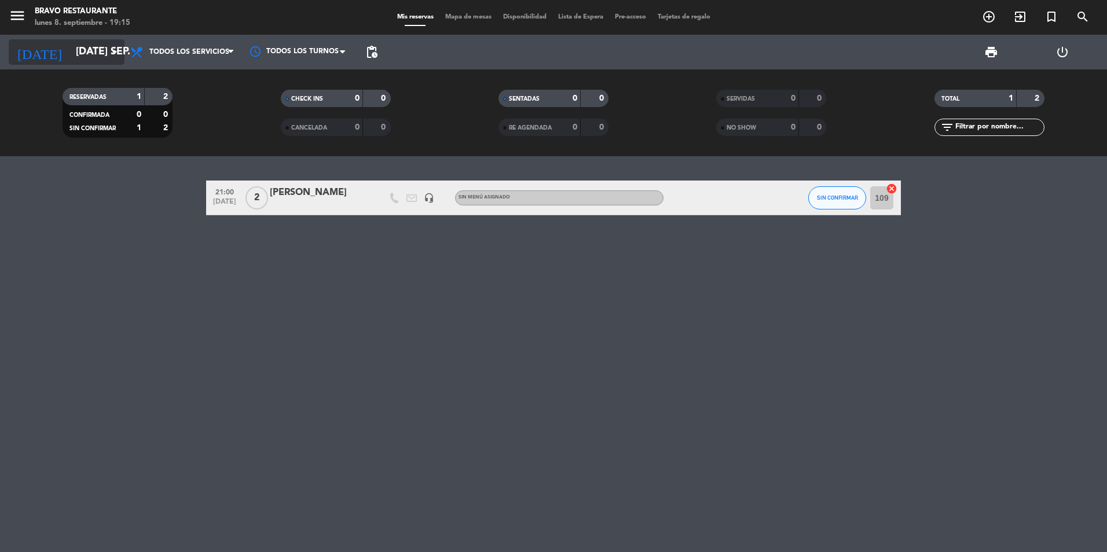
click at [88, 60] on input "[DATE] sep." at bounding box center [137, 52] width 134 height 23
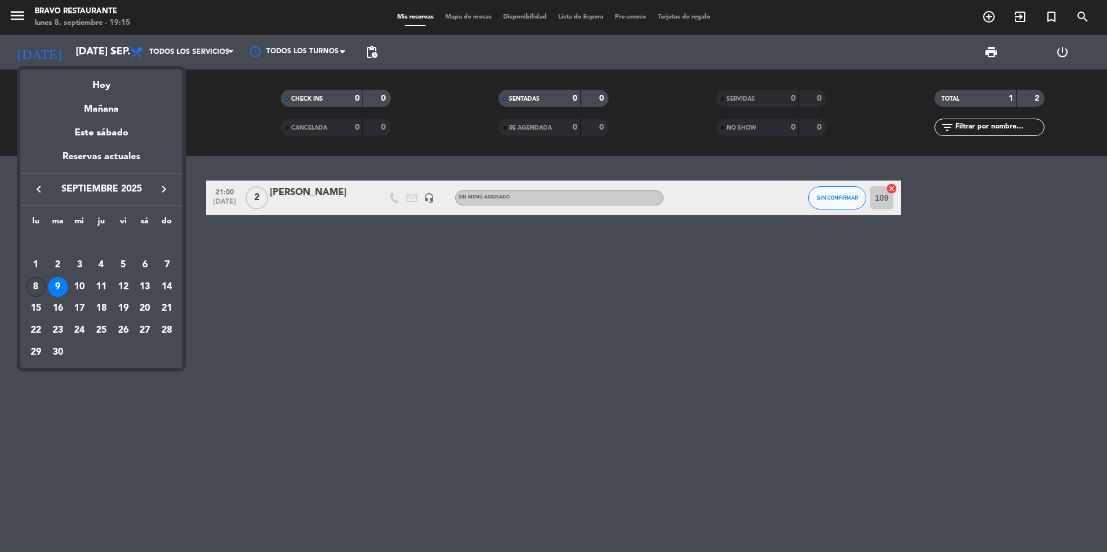
click at [33, 295] on div "8" at bounding box center [36, 287] width 20 height 20
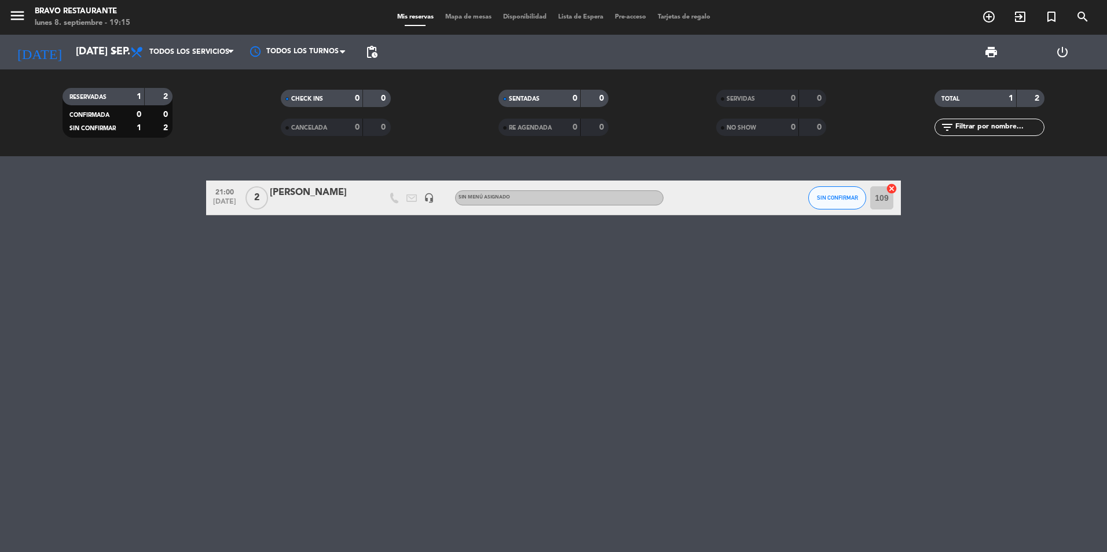
type input "lun. [DATE]"
